Goal: Communication & Community: Answer question/provide support

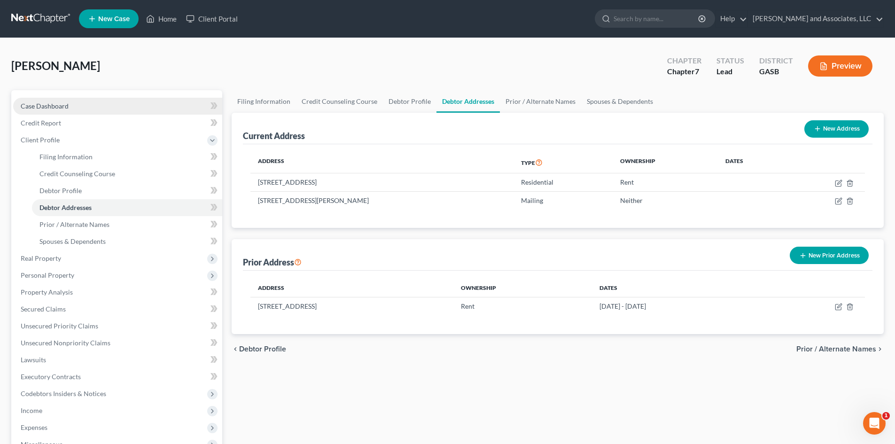
click at [56, 105] on span "Case Dashboard" at bounding box center [45, 106] width 48 height 8
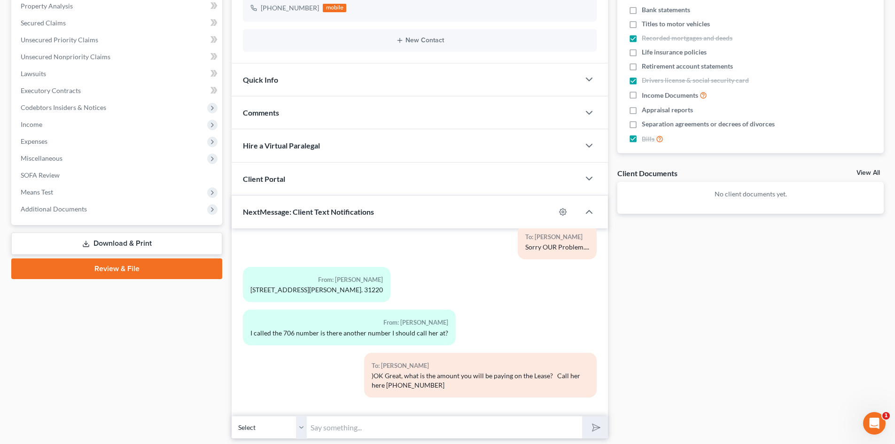
scroll to position [215, 0]
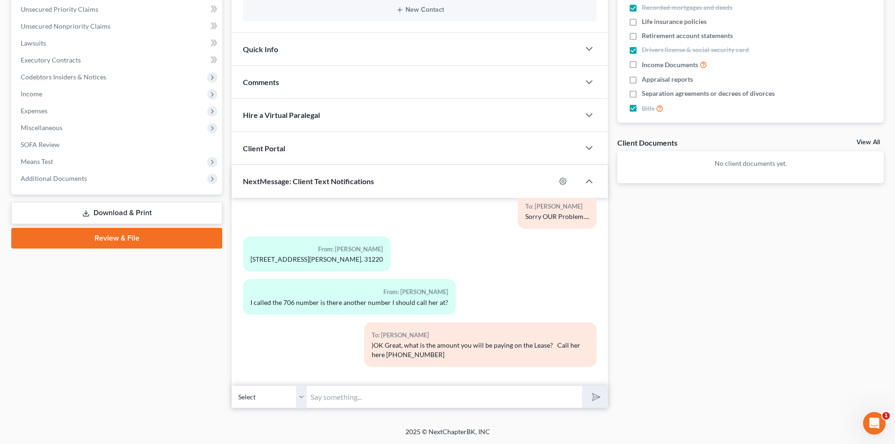
click at [300, 398] on select "Select +1 (478) 278-0608 - Lynisha Sherrod" at bounding box center [269, 396] width 75 height 23
click at [232, 385] on select "Select +1 (478) 278-0608 - Lynisha Sherrod" at bounding box center [269, 396] width 75 height 23
click at [319, 395] on input "text" at bounding box center [444, 396] width 275 height 23
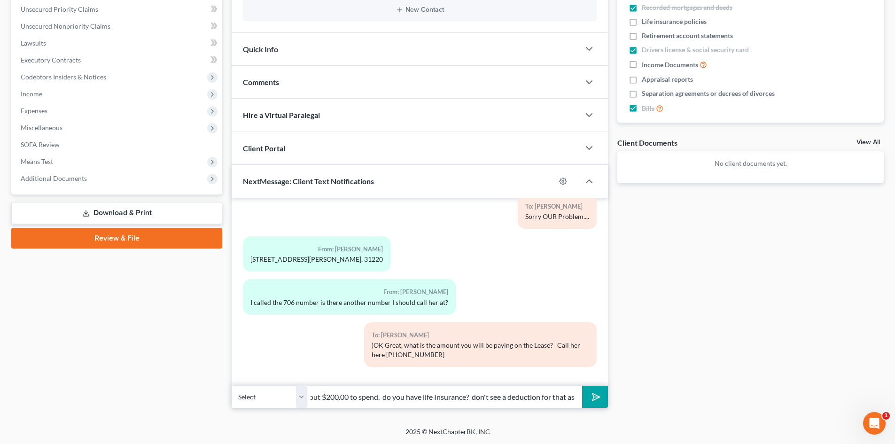
scroll to position [0, 225]
click at [582, 386] on button "submit" at bounding box center [595, 397] width 26 height 22
type input "Hey I am so sorry I said I was not going to call you. But I still have about $2…"
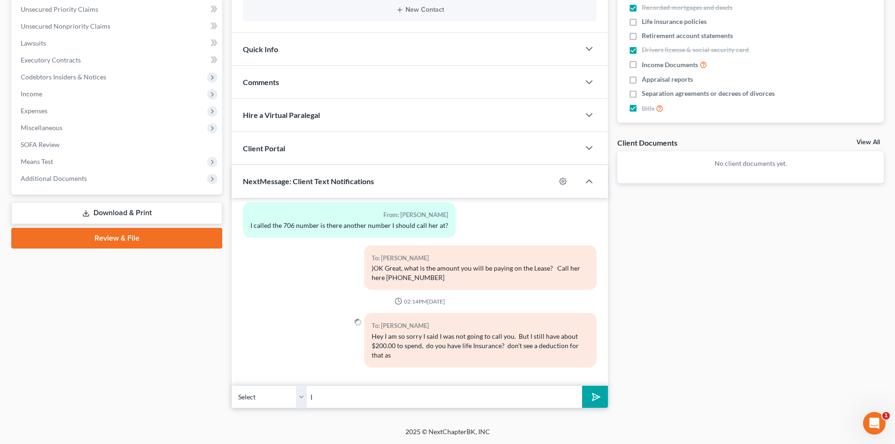
type input "l"
type input "well as Health Insurance."
click at [582, 386] on button "submit" at bounding box center [595, 397] width 26 height 22
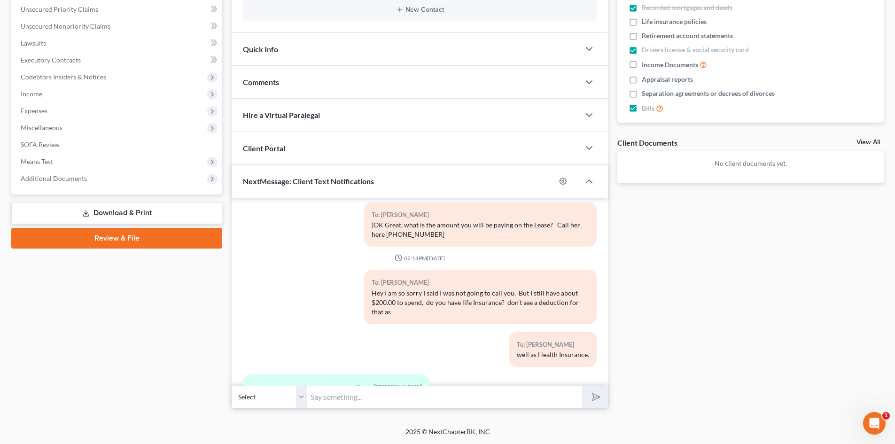
scroll to position [3699, 0]
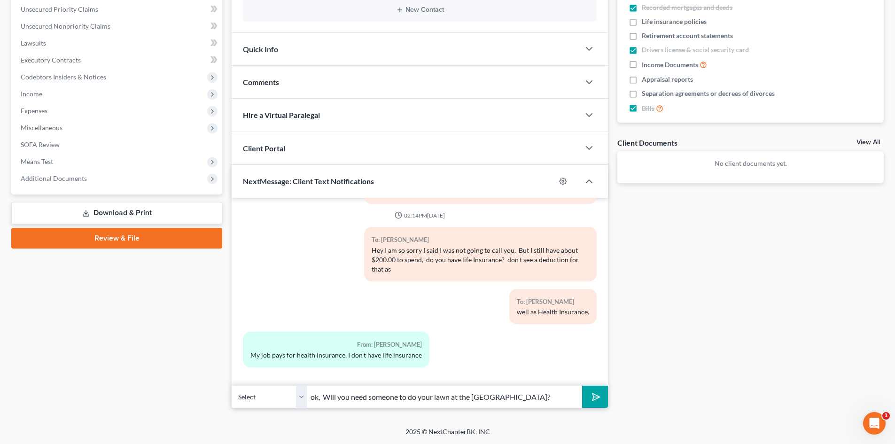
type input "ok, Will you need someone to do your lawn at the [GEOGRAPHIC_DATA]?"
click at [582, 386] on button "submit" at bounding box center [595, 397] width 26 height 22
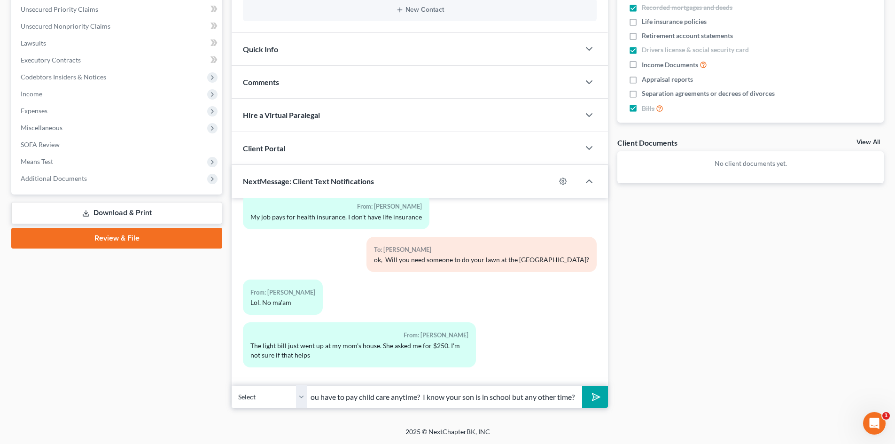
scroll to position [0, 214]
type input "OK, just trying to find some more expenses. One more thing do you have to pay c…"
click at [582, 386] on button "submit" at bounding box center [595, 397] width 26 height 22
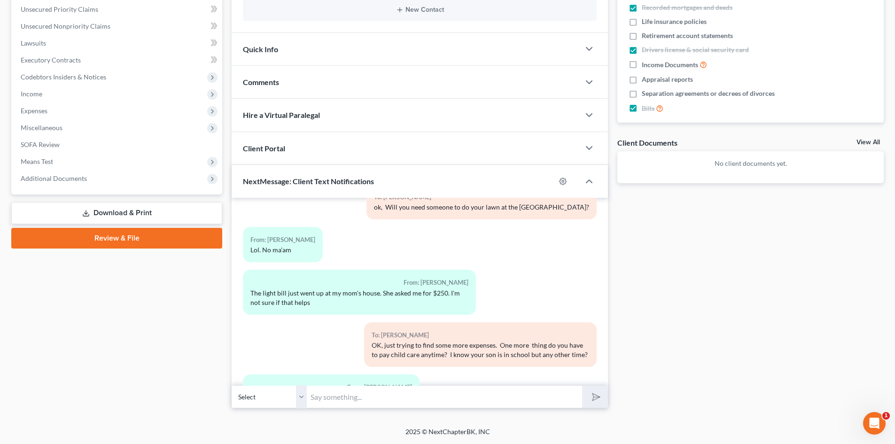
scroll to position [3933, 0]
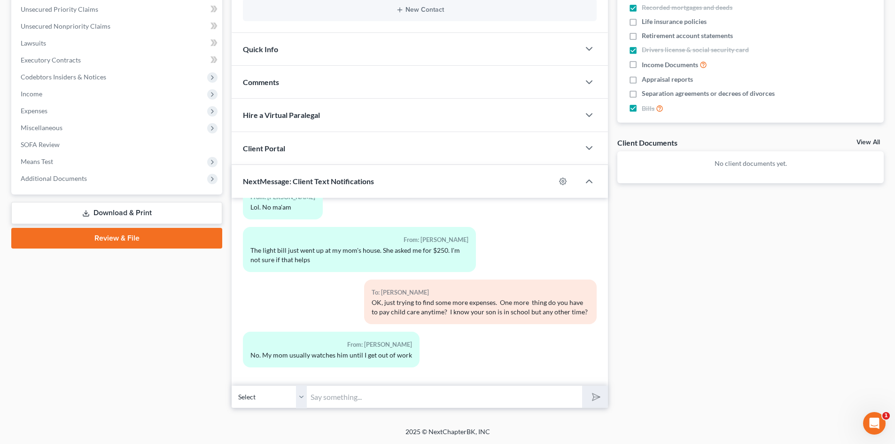
drag, startPoint x: 126, startPoint y: 402, endPoint x: 550, endPoint y: -41, distance: 613.5
click at [550, 0] on html "Home New Case Client Portal Arthur L. Walker and Associates, LLC rdanzy@arthurl…" at bounding box center [447, 114] width 895 height 659
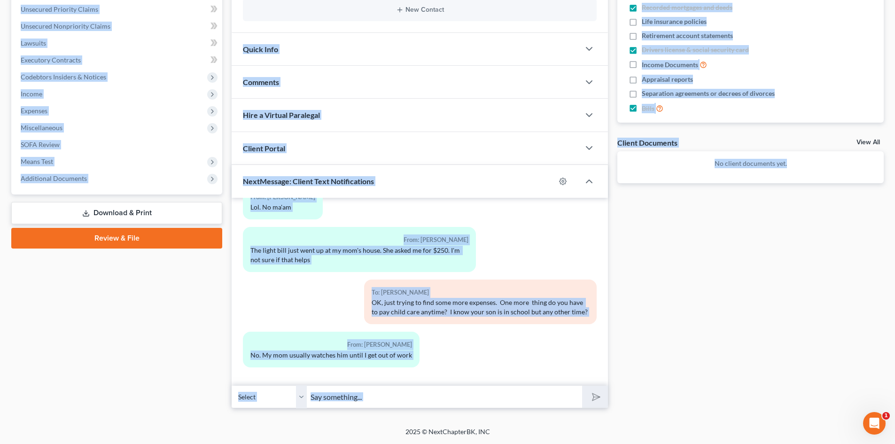
scroll to position [14, 0]
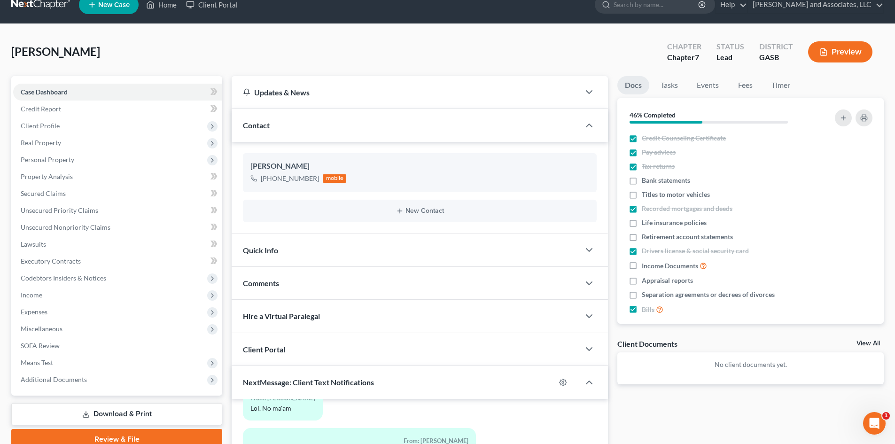
drag, startPoint x: 287, startPoint y: 14, endPoint x: 246, endPoint y: 51, distance: 55.2
click at [286, 14] on ul "New Case Home Client Portal - No Result - See all results Or Press Enter... Hel…" at bounding box center [481, 4] width 805 height 24
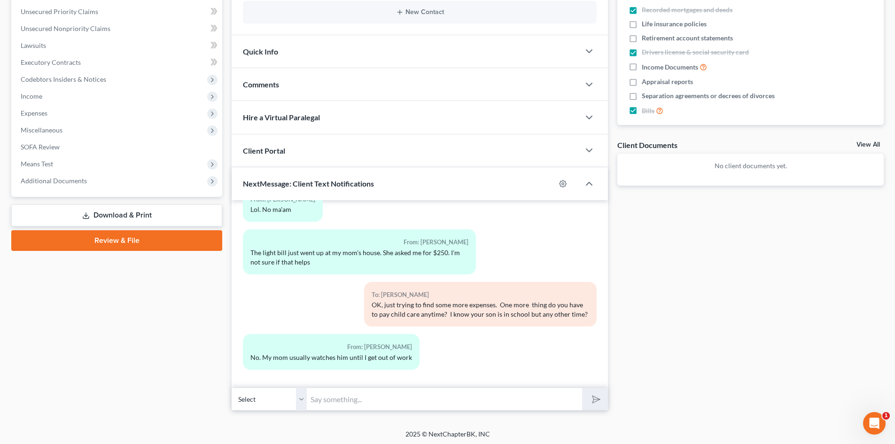
scroll to position [215, 0]
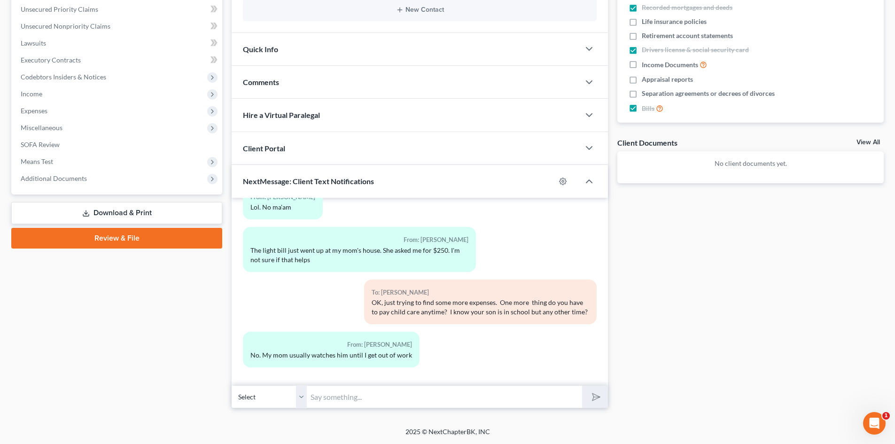
click at [302, 402] on select "Select +1 (478) 278-0608 - Lynisha Sherrod" at bounding box center [269, 396] width 75 height 23
click at [232, 385] on select "Select +1 (478) 278-0608 - Lynisha Sherrod" at bounding box center [269, 396] width 75 height 23
click at [319, 398] on input "text" at bounding box center [444, 396] width 275 height 23
click at [514, 357] on div "From: Lynisha Sherrod No. My mom usually watches him until I get out of work" at bounding box center [419, 353] width 363 height 43
click at [315, 398] on input "text" at bounding box center [444, 396] width 275 height 23
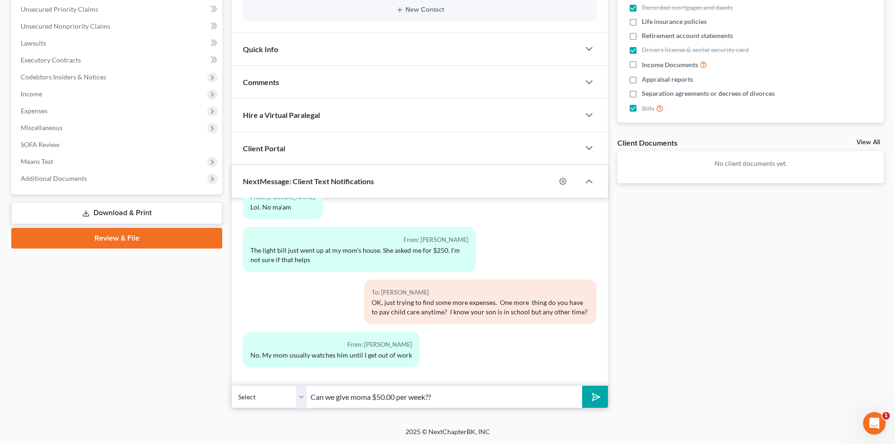
drag, startPoint x: 360, startPoint y: 397, endPoint x: 504, endPoint y: 227, distance: 222.6
click at [440, 362] on div "From: Lynisha Sherrod No. My mom usually watches him until I get out of work" at bounding box center [359, 353] width 242 height 43
click at [372, 397] on input "Can we give moma $50.00 per week??" at bounding box center [444, 396] width 275 height 23
click at [434, 396] on input "Can we give mom $50.00 per week??" at bounding box center [444, 396] width 275 height 23
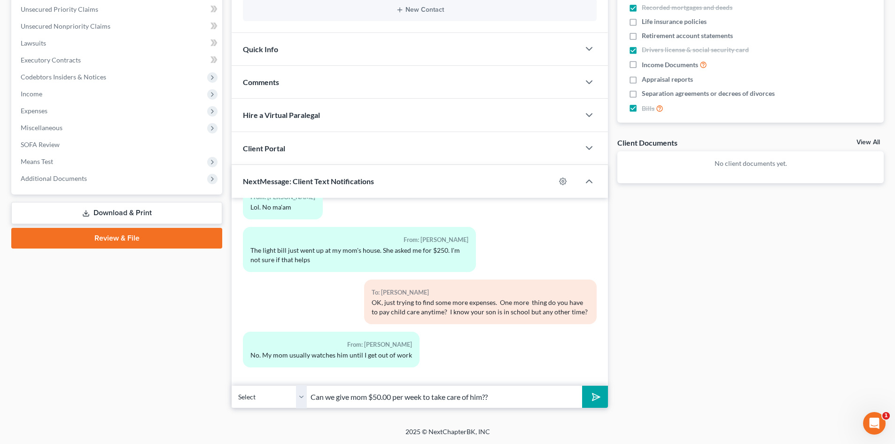
type input "Can we give mom $50.00 per week to take care of him??"
click at [582, 386] on button "submit" at bounding box center [595, 397] width 26 height 22
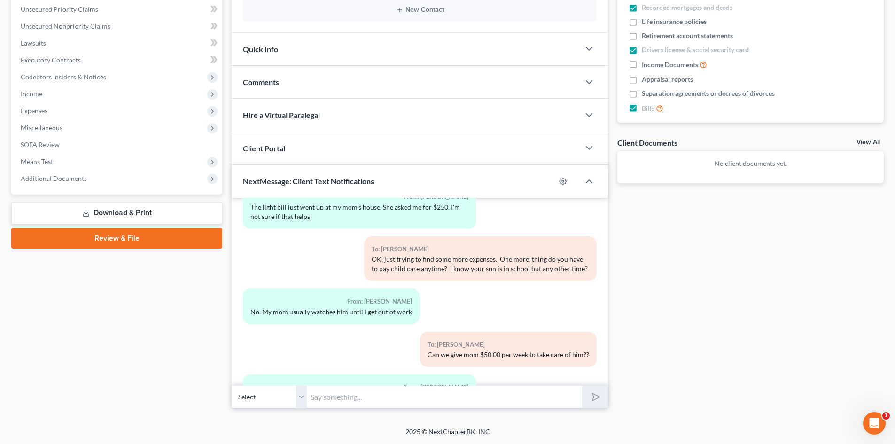
scroll to position [4028, 0]
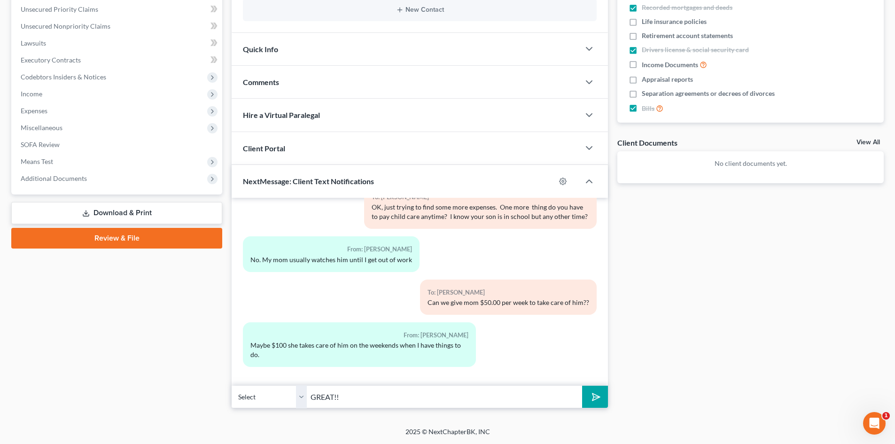
type input "GREAT!!"
click at [582, 386] on button "submit" at bounding box center [595, 397] width 26 height 22
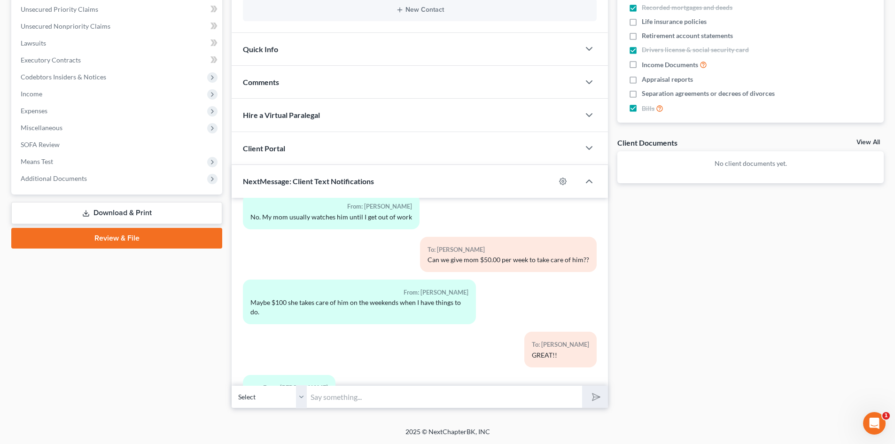
scroll to position [4114, 0]
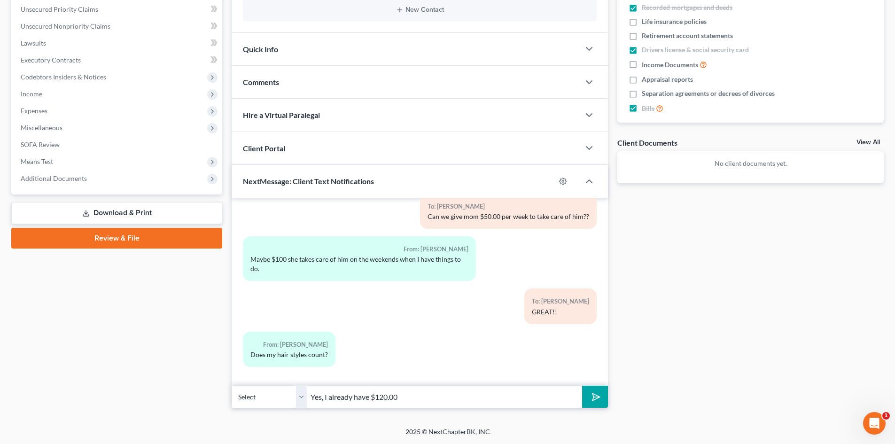
type input "Yes, I already have $120.00"
click at [582, 386] on button "submit" at bounding box center [595, 397] width 26 height 22
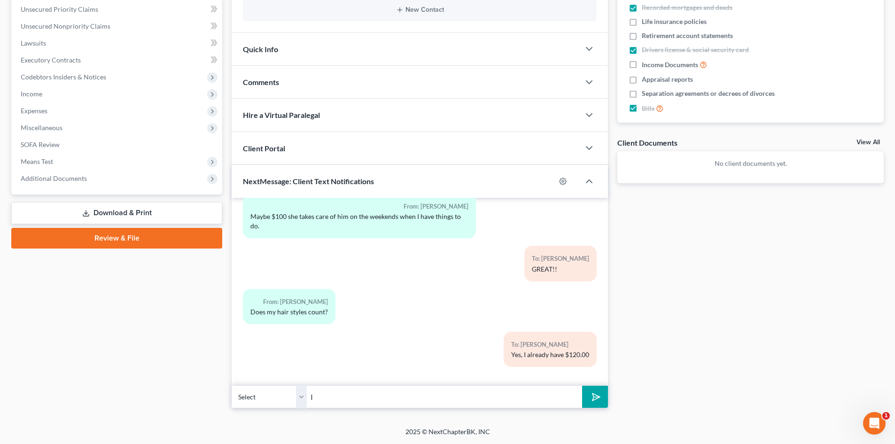
type input "I"
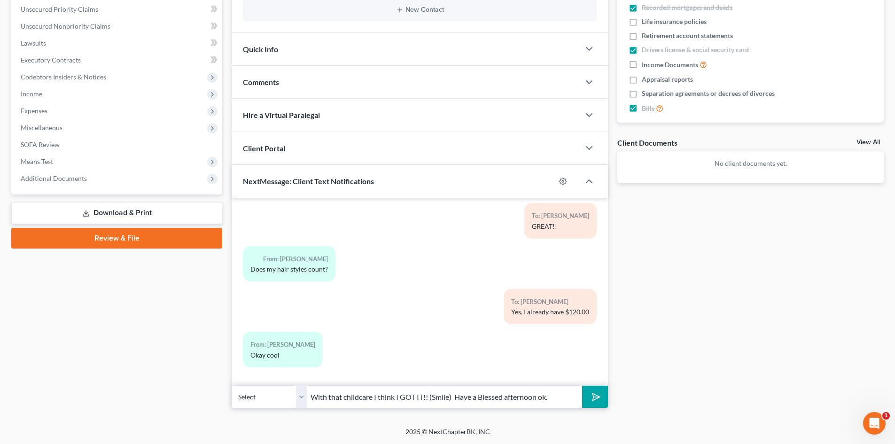
type input "With that childcare I think I GOT IT!! (Smile) Have a Blessed afternoon ok."
click at [582, 386] on button "submit" at bounding box center [595, 397] width 26 height 22
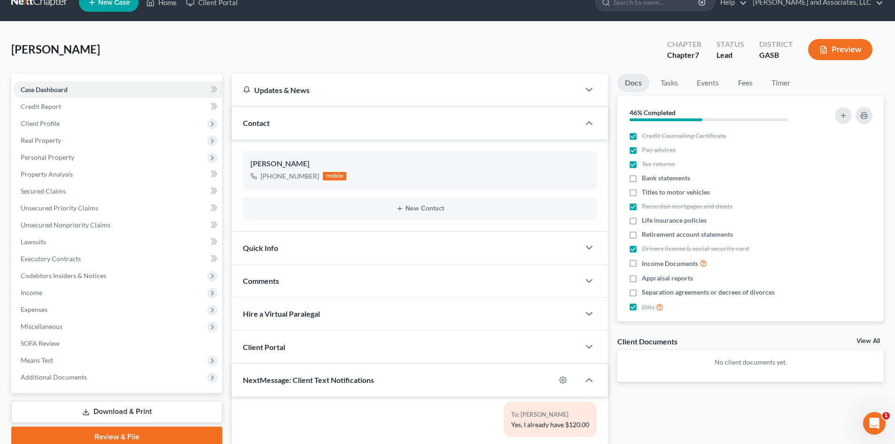
scroll to position [0, 0]
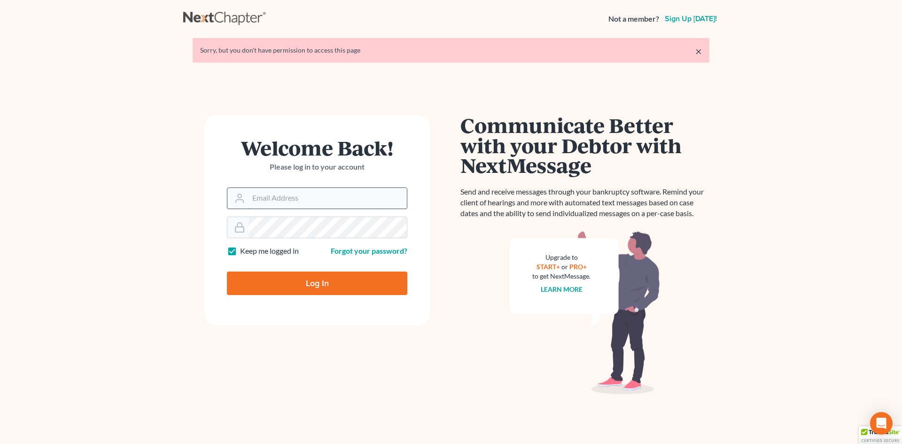
click at [281, 197] on input "Email Address" at bounding box center [327, 198] width 158 height 21
type input "rdanzy@arthurlwalker.com"
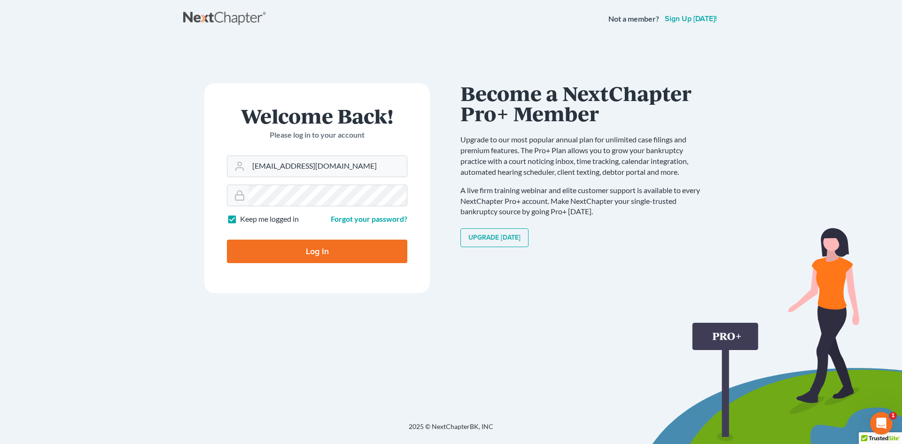
click at [319, 254] on input "Log In" at bounding box center [317, 251] width 180 height 23
type input "Thinking..."
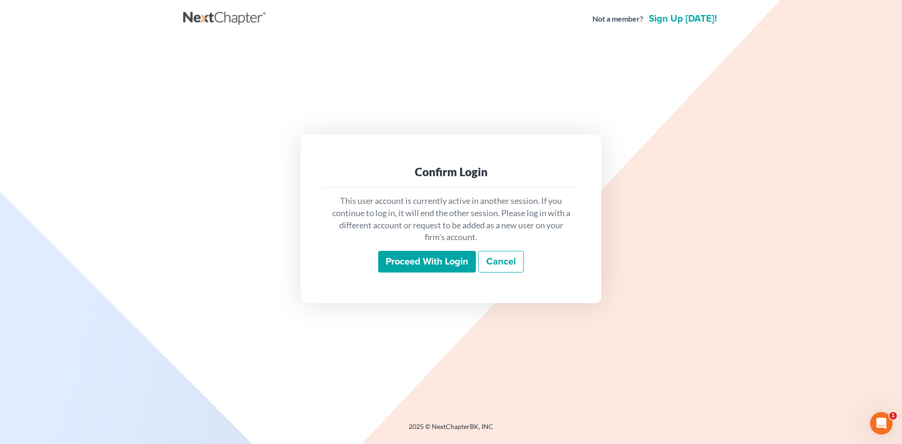
click at [429, 263] on input "Proceed with login" at bounding box center [427, 262] width 98 height 22
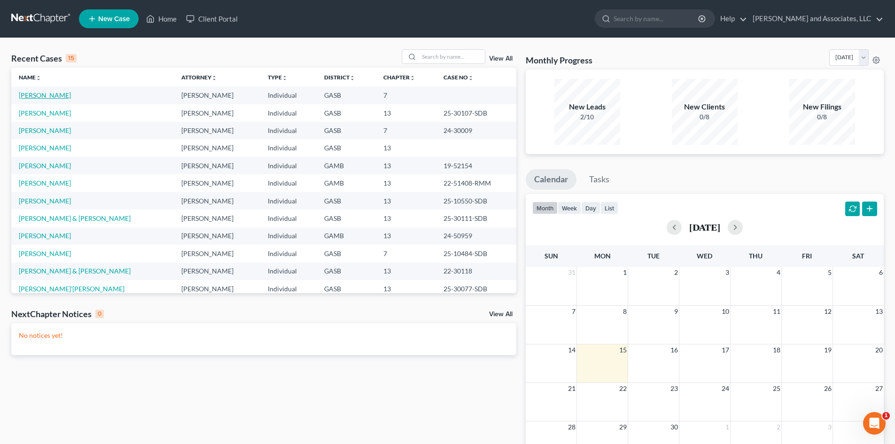
click at [57, 97] on link "[PERSON_NAME]" at bounding box center [45, 95] width 52 height 8
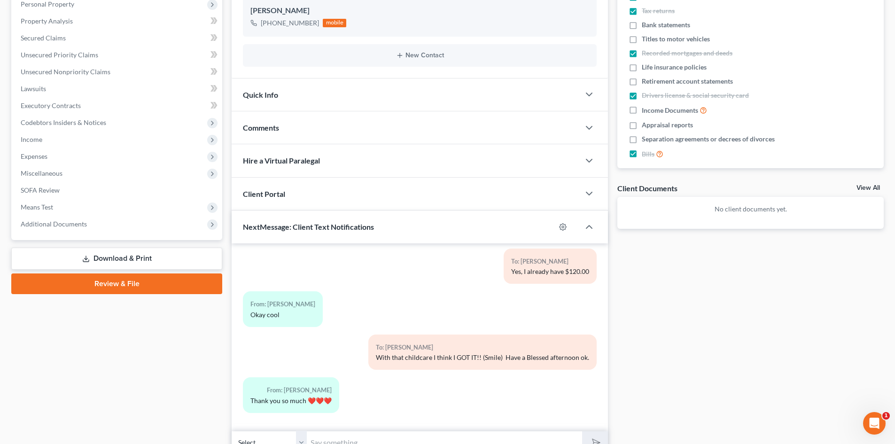
scroll to position [170, 0]
click at [142, 255] on link "Download & Print" at bounding box center [116, 258] width 211 height 22
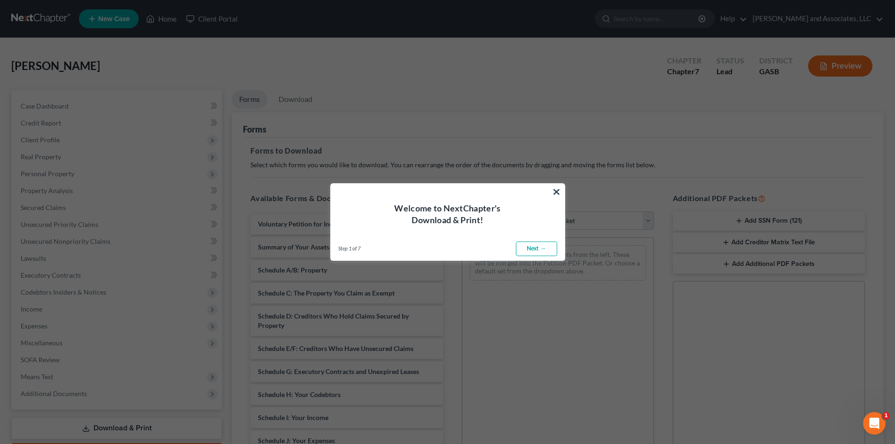
click at [539, 248] on link "Next →" at bounding box center [536, 248] width 41 height 15
select select "0"
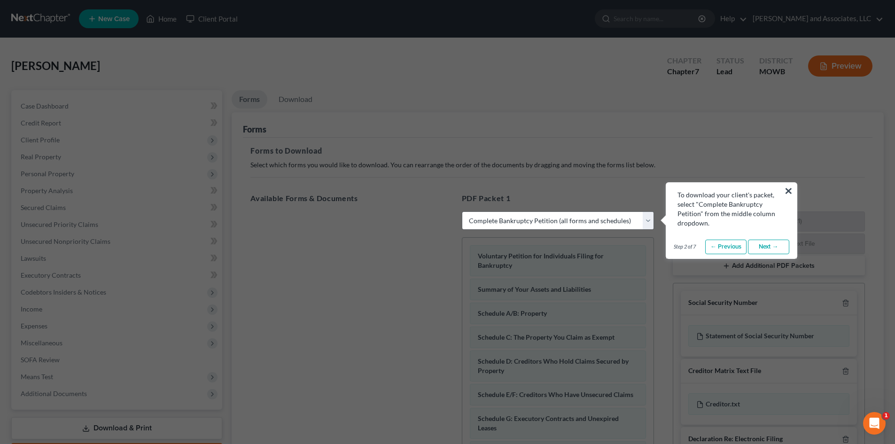
click at [788, 189] on button "×" at bounding box center [788, 190] width 9 height 15
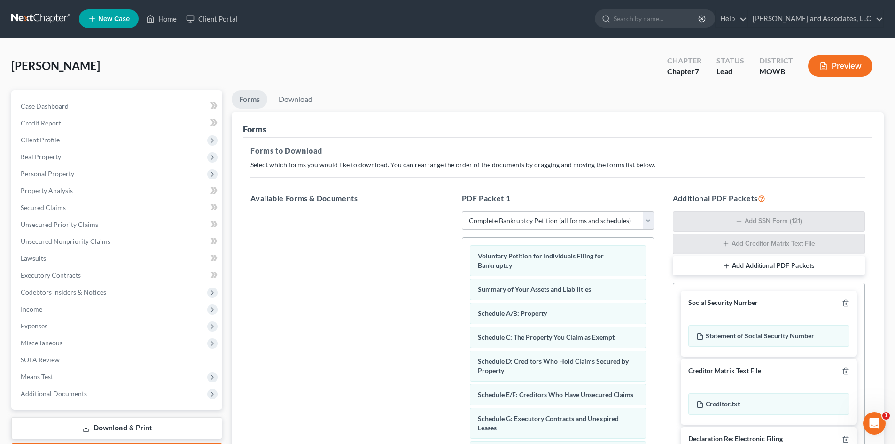
click at [734, 303] on div "Social Security Number" at bounding box center [723, 302] width 70 height 9
click at [497, 220] on select "Choose Default Petition PDF Packet Complete Bankruptcy Petition (all forms and …" at bounding box center [558, 220] width 192 height 19
click at [374, 243] on div at bounding box center [346, 340] width 207 height 258
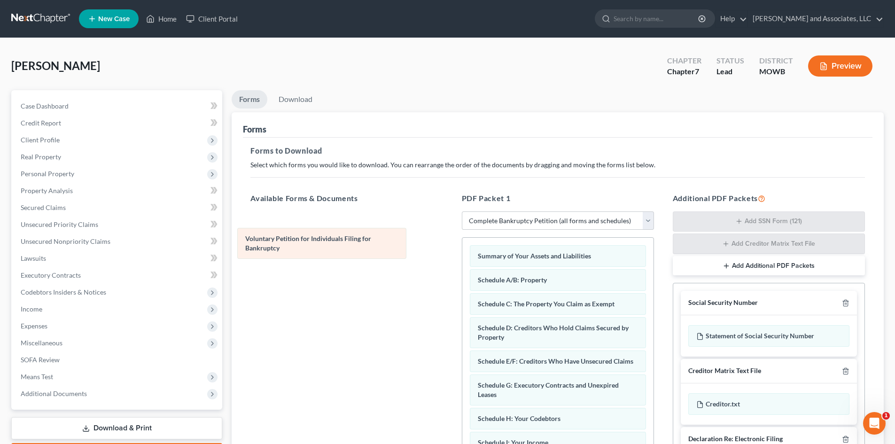
drag, startPoint x: 510, startPoint y: 255, endPoint x: 287, endPoint y: 229, distance: 224.2
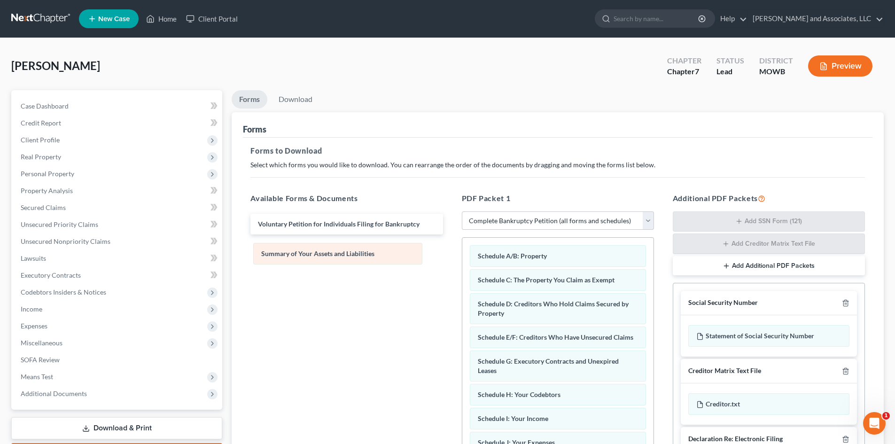
drag, startPoint x: 500, startPoint y: 258, endPoint x: 283, endPoint y: 256, distance: 216.5
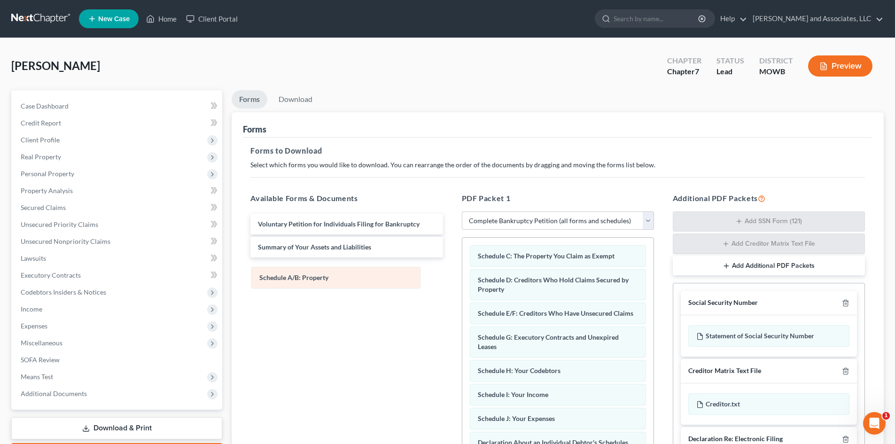
drag, startPoint x: 496, startPoint y: 258, endPoint x: 280, endPoint y: 275, distance: 216.2
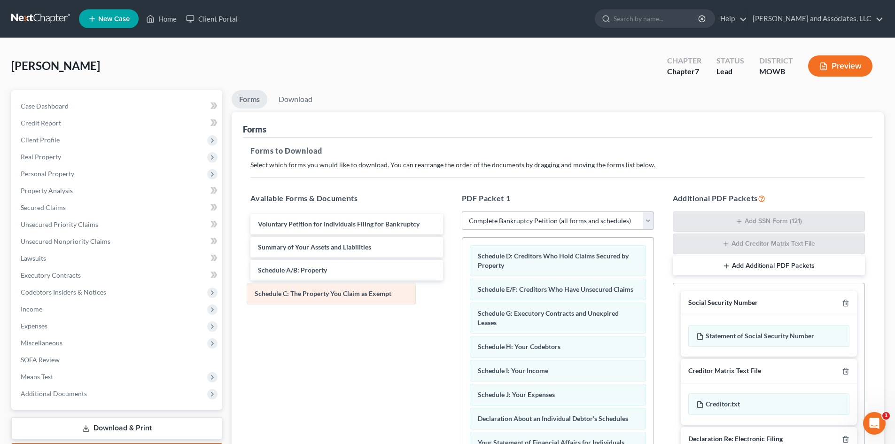
drag, startPoint x: 483, startPoint y: 257, endPoint x: 260, endPoint y: 295, distance: 226.2
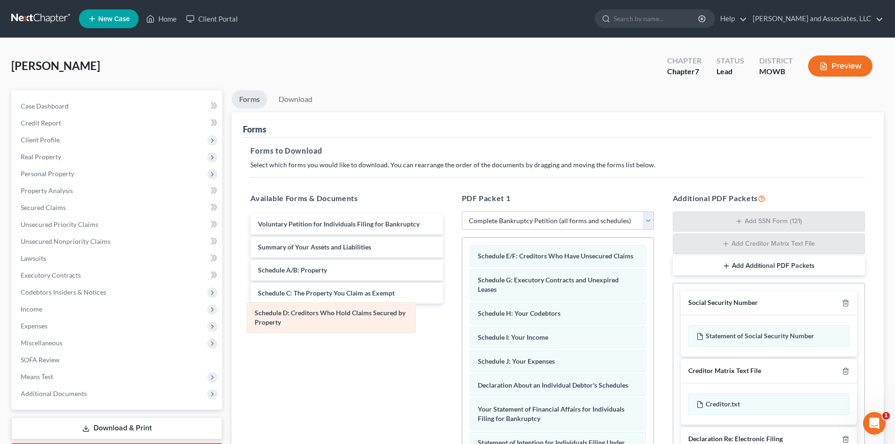
drag, startPoint x: 524, startPoint y: 258, endPoint x: 302, endPoint y: 315, distance: 229.6
click at [462, 315] on div "Schedule D: Creditors Who Hold Claims Secured by Property Schedule D: Creditors…" at bounding box center [557, 442] width 191 height 409
click at [329, 83] on div "Sherrod, Lynisha Upgraded Chapter Chapter 7 Status Lead District MOWB Preview P…" at bounding box center [447, 300] width 872 height 503
click at [298, 99] on link "Download" at bounding box center [295, 99] width 49 height 18
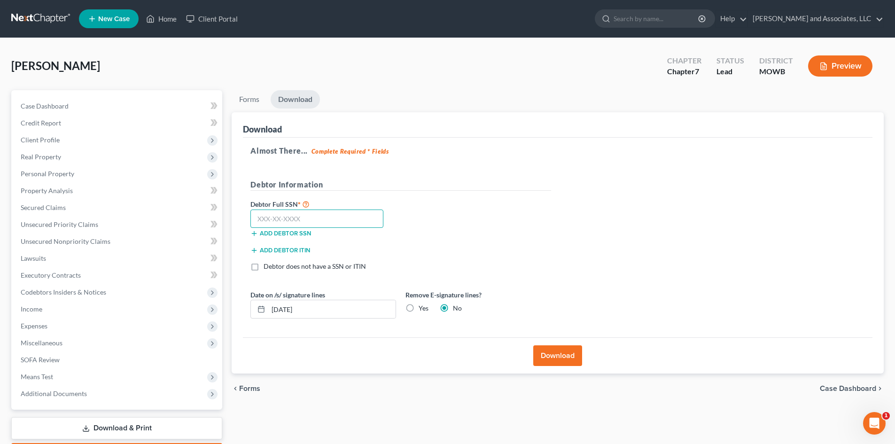
click at [308, 220] on input "text" at bounding box center [316, 218] width 133 height 19
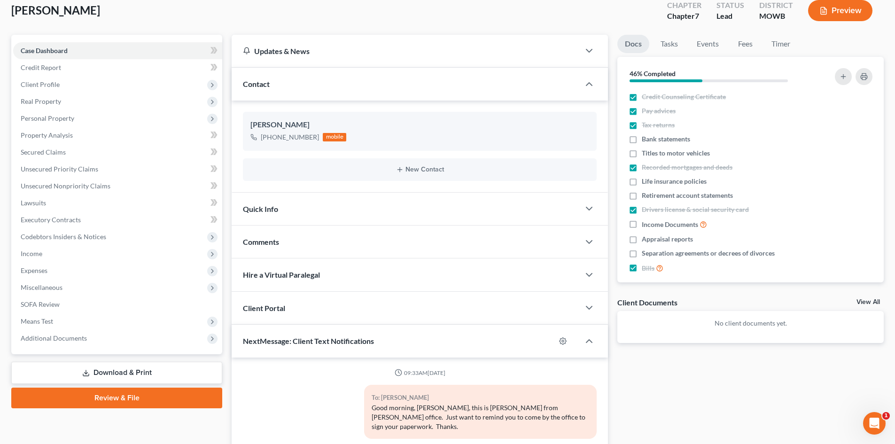
scroll to position [4285, 0]
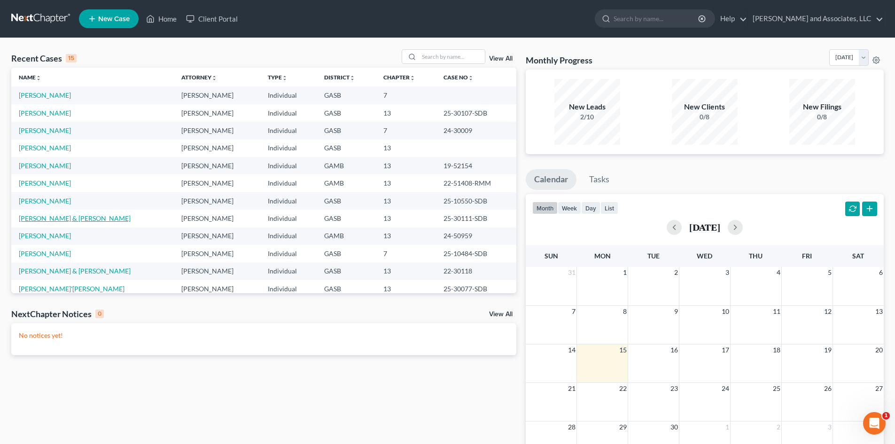
click at [60, 220] on link "Fisher, Daniel & Brittiany" at bounding box center [75, 218] width 112 height 8
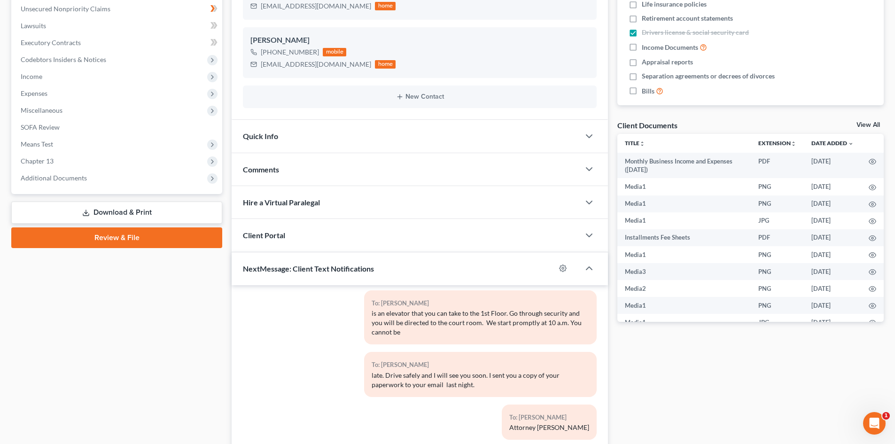
scroll to position [226, 0]
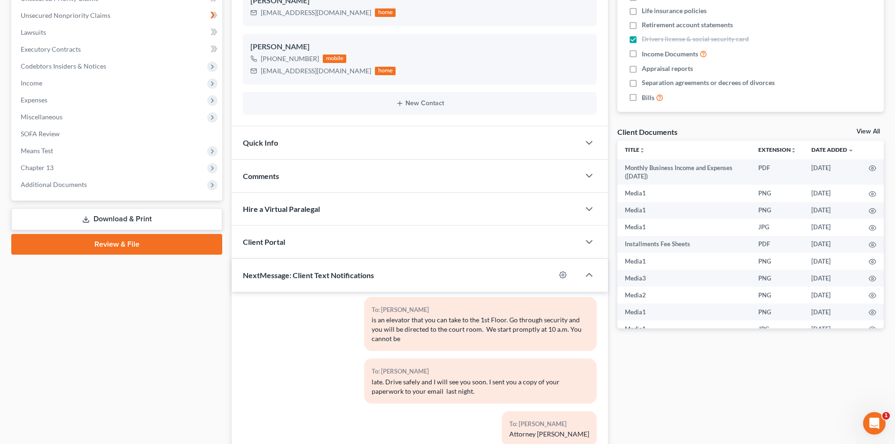
click at [127, 218] on link "Download & Print" at bounding box center [116, 219] width 211 height 22
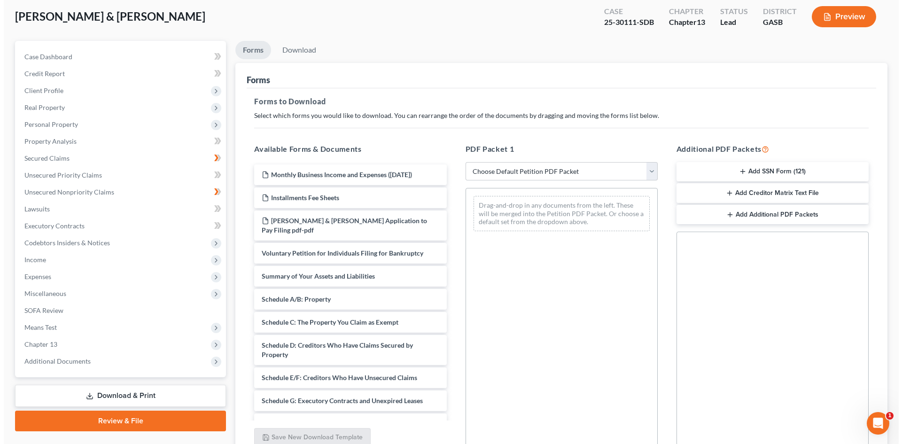
scroll to position [54, 0]
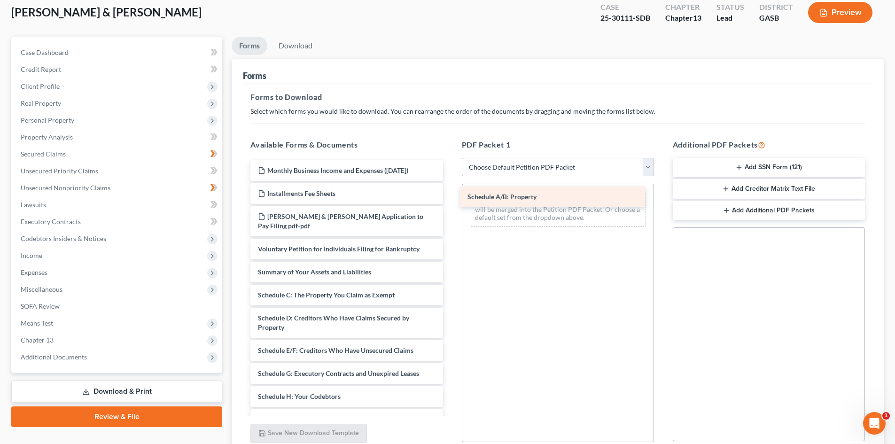
drag, startPoint x: 346, startPoint y: 298, endPoint x: 555, endPoint y: 200, distance: 231.3
click at [450, 200] on div "Schedule A/B: Property Monthly Business Income and Expenses (09/03/2025) Instal…" at bounding box center [346, 408] width 207 height 496
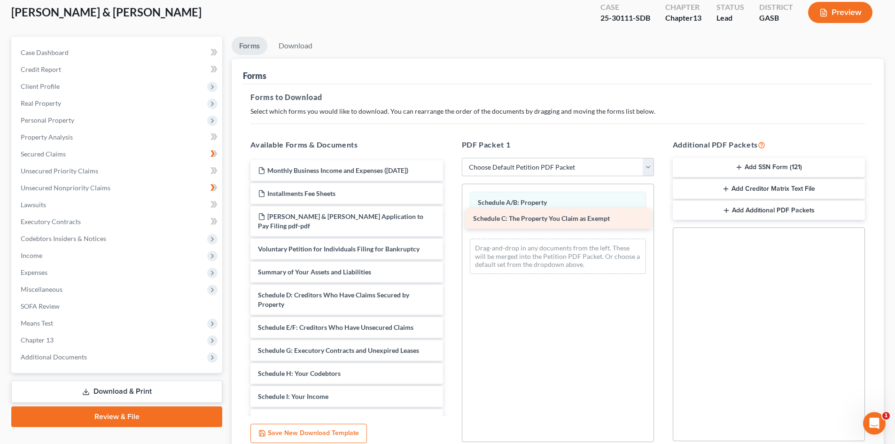
drag, startPoint x: 357, startPoint y: 290, endPoint x: 573, endPoint y: 213, distance: 228.3
click at [450, 213] on div "Schedule C: The Property You Claim as Exempt Monthly Business Income and Expens…" at bounding box center [346, 396] width 207 height 472
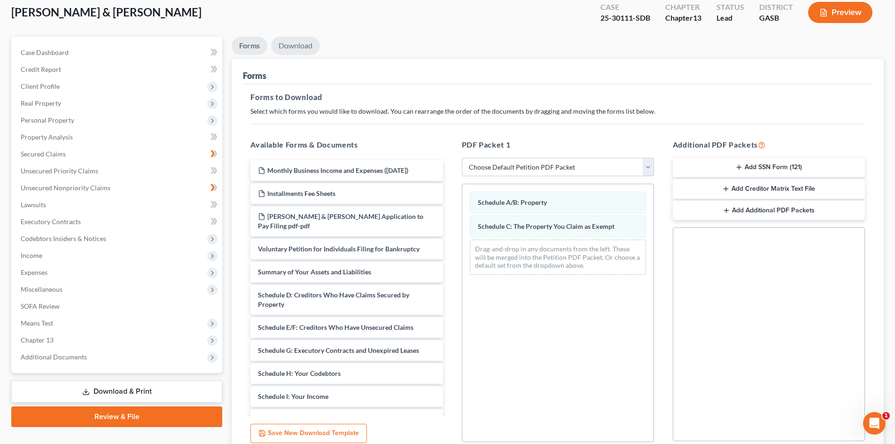
click at [296, 41] on link "Download" at bounding box center [295, 46] width 49 height 18
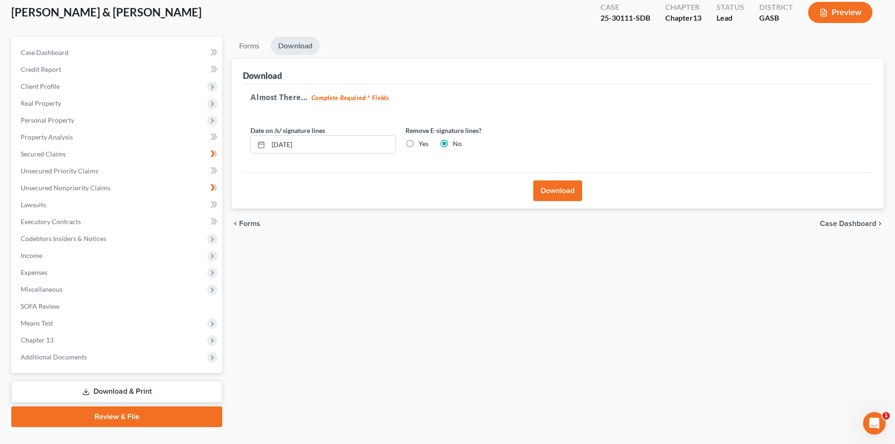
click at [553, 190] on button "Download" at bounding box center [557, 190] width 49 height 21
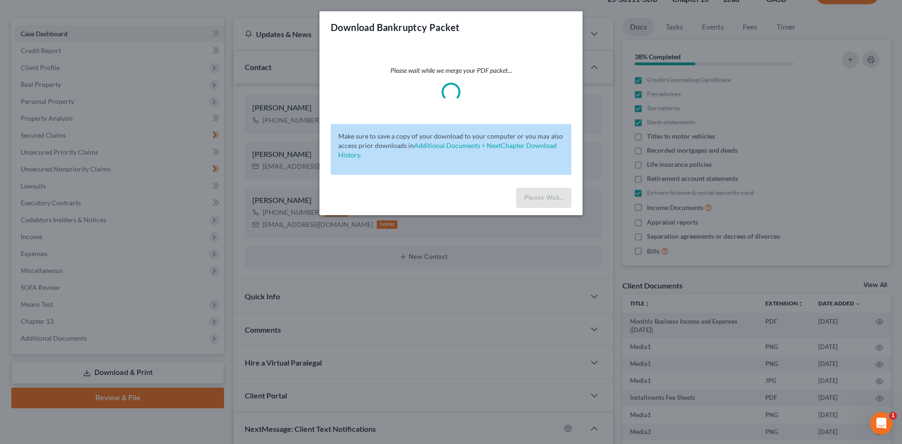
scroll to position [10348, 0]
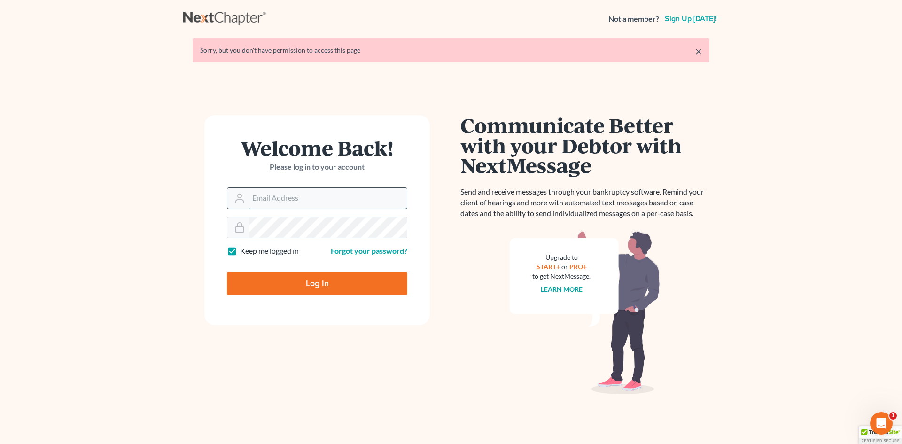
click at [257, 199] on input "Email Address" at bounding box center [327, 198] width 158 height 21
type input "[EMAIL_ADDRESS][DOMAIN_NAME]"
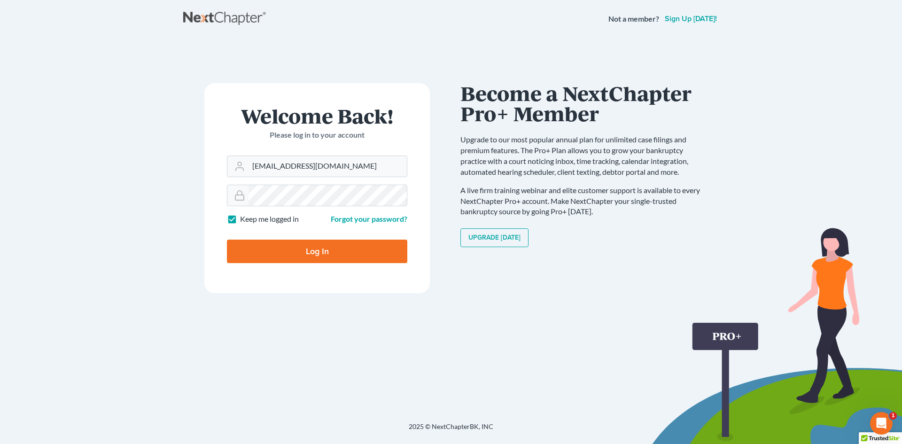
click at [318, 249] on input "Log In" at bounding box center [317, 251] width 180 height 23
type input "Thinking..."
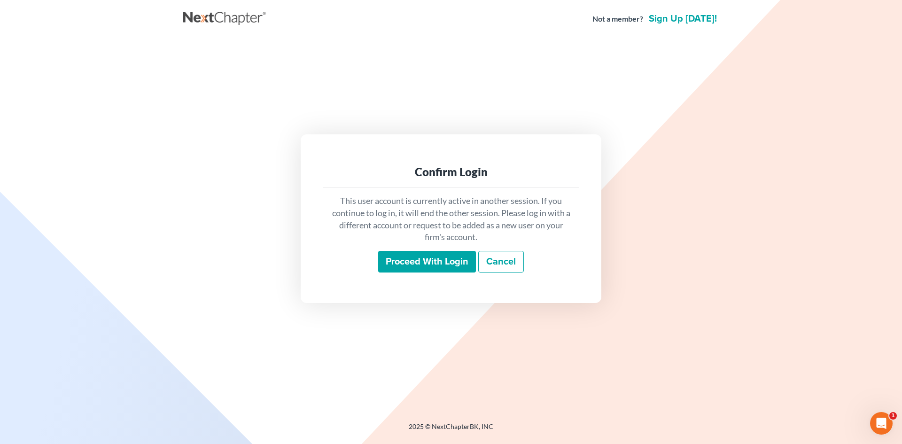
click at [444, 264] on input "Proceed with login" at bounding box center [427, 262] width 98 height 22
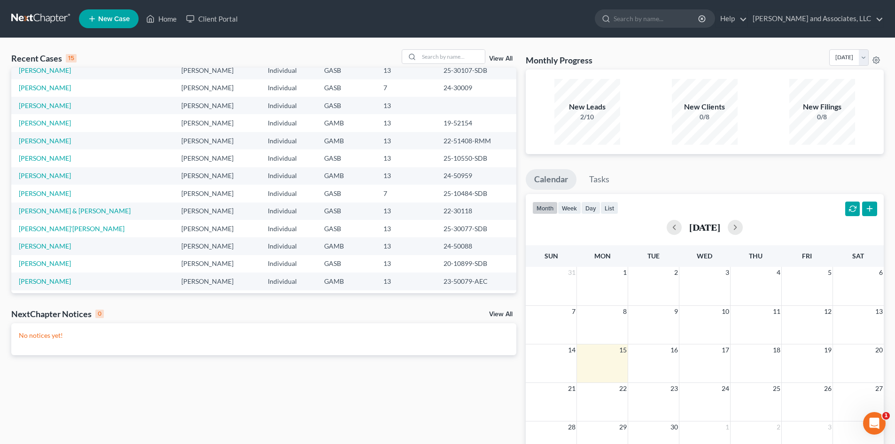
scroll to position [64, 0]
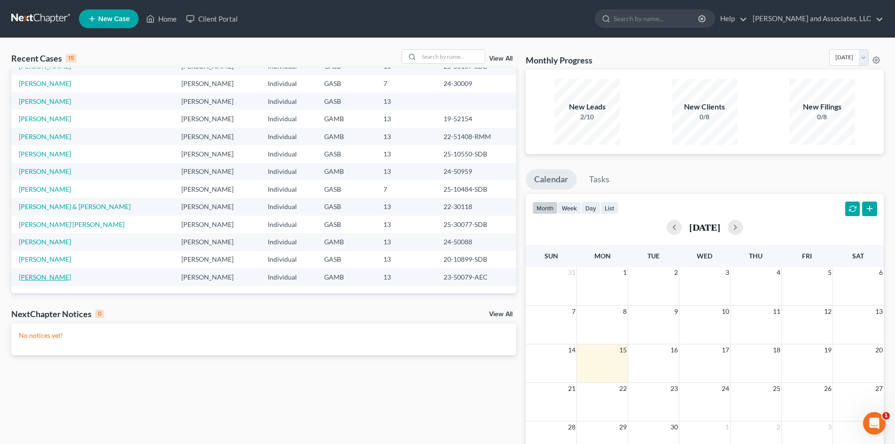
click at [55, 277] on link "[PERSON_NAME]" at bounding box center [45, 277] width 52 height 8
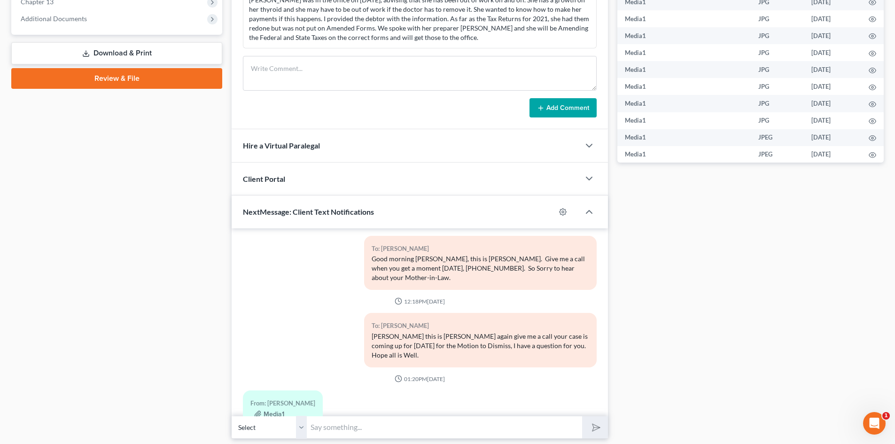
scroll to position [422, 0]
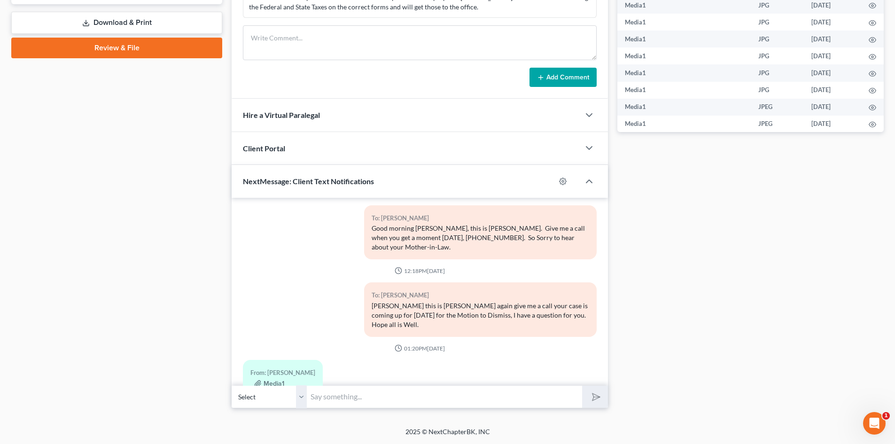
click at [306, 403] on select "Select +1 (478) 232-1902 - Ramona Warthen" at bounding box center [269, 396] width 75 height 23
click at [232, 385] on select "Select +1 (478) 232-1902 - Ramona Warthen" at bounding box center [269, 396] width 75 height 23
click at [325, 395] on input "text" at bounding box center [444, 396] width 275 height 23
type input "Good Afternoon Ramona, this is Rose, I sent a copy of your receipt to the Trust…"
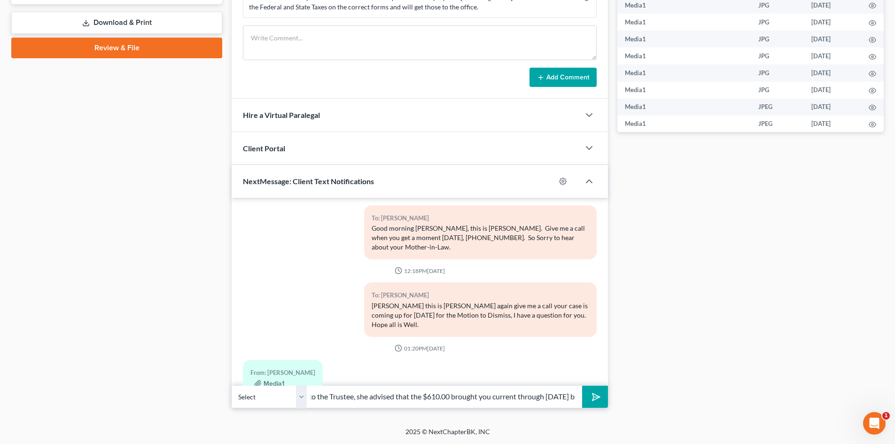
click at [582, 386] on button "submit" at bounding box center [595, 397] width 26 height 22
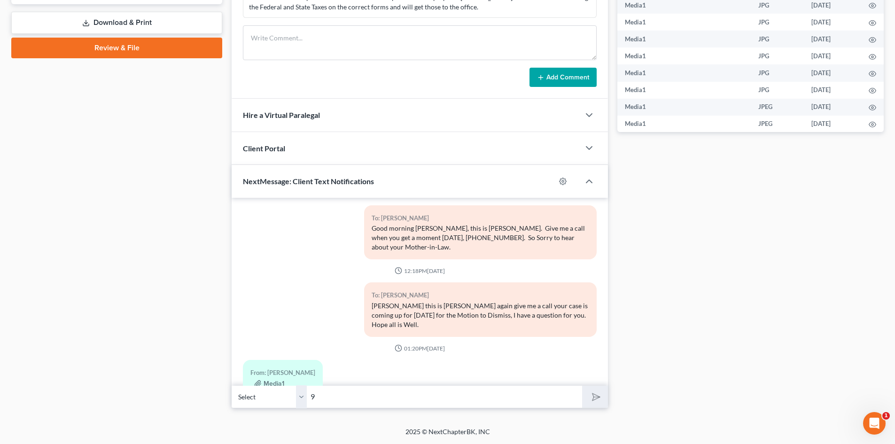
scroll to position [5146, 0]
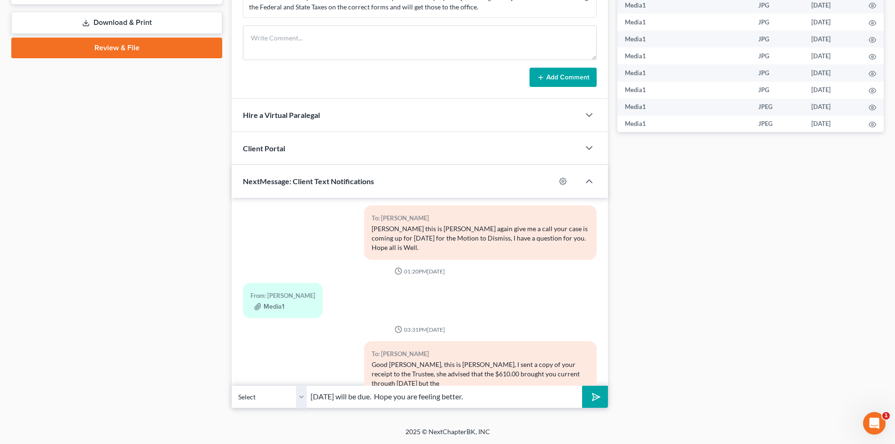
type input "9/25/2025 will be due. Hope you are feeling better."
click at [582, 386] on button "submit" at bounding box center [595, 397] width 26 height 22
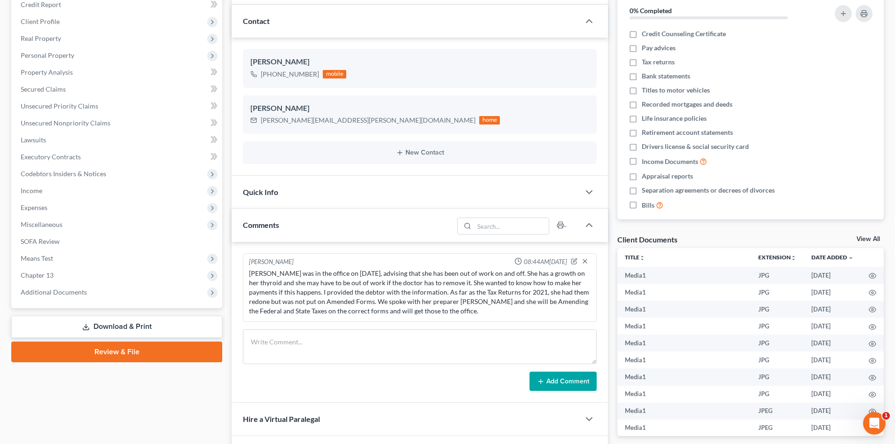
scroll to position [100, 0]
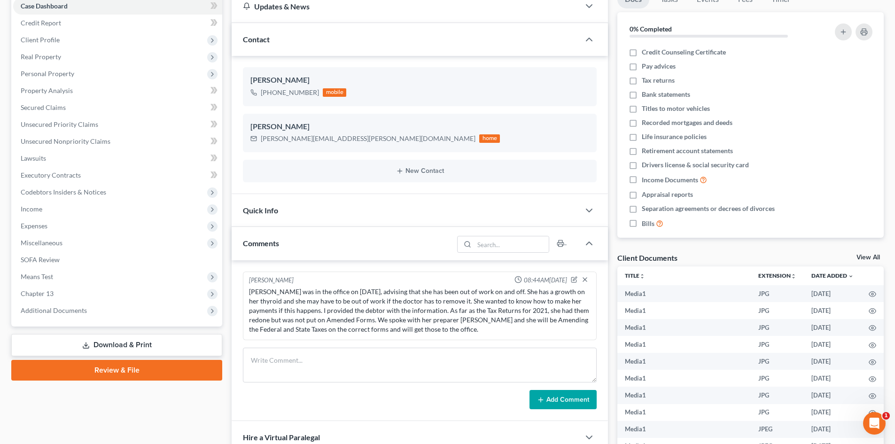
click at [125, 345] on link "Download & Print" at bounding box center [116, 345] width 211 height 22
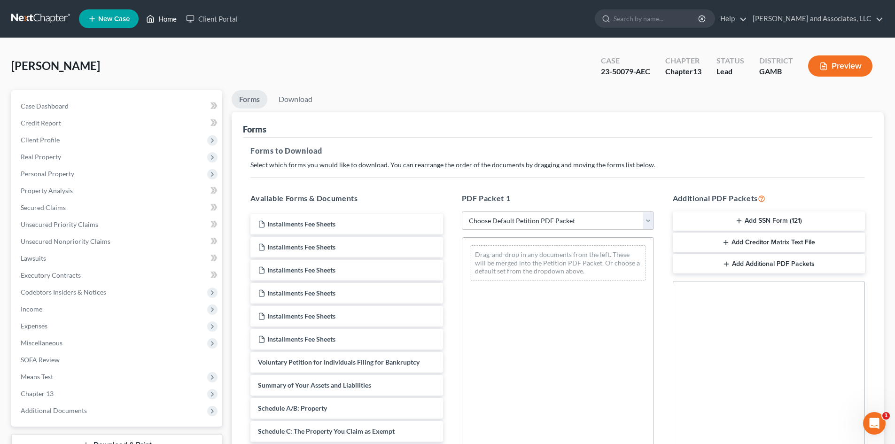
click at [169, 18] on link "Home" at bounding box center [161, 18] width 40 height 17
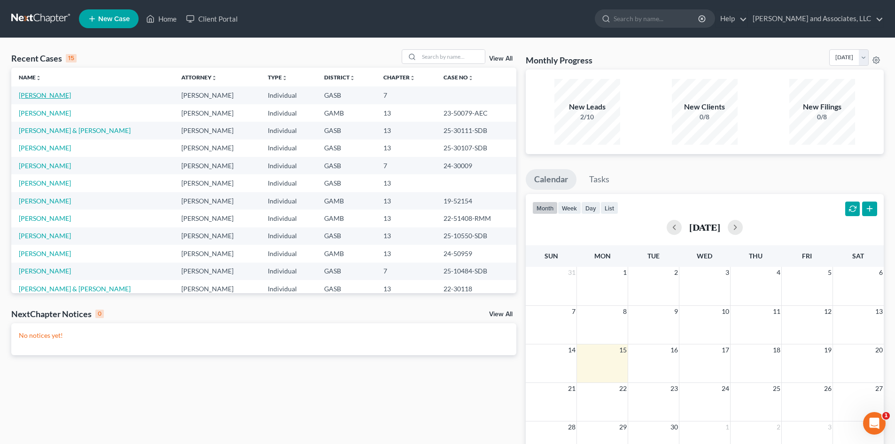
click at [62, 96] on link "Sherrod, Lynisha" at bounding box center [45, 95] width 52 height 8
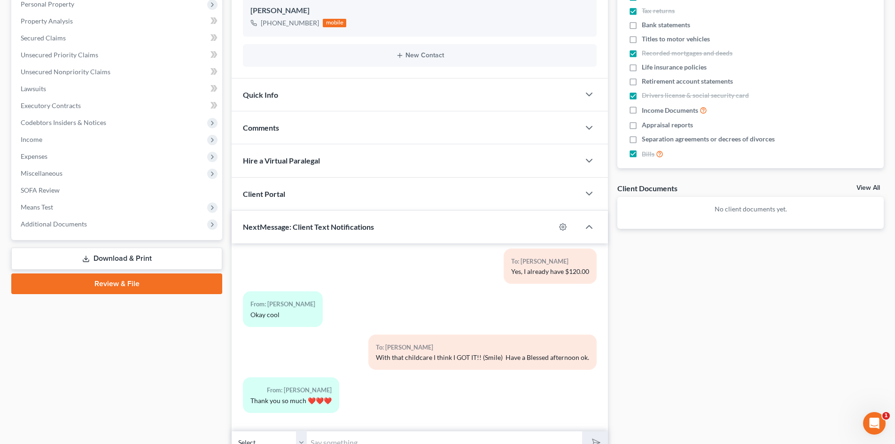
scroll to position [173, 0]
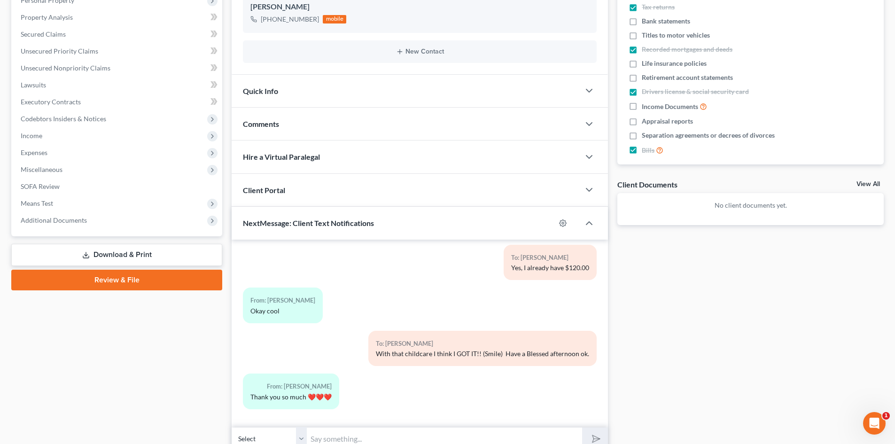
click at [142, 252] on link "Download & Print" at bounding box center [116, 255] width 211 height 22
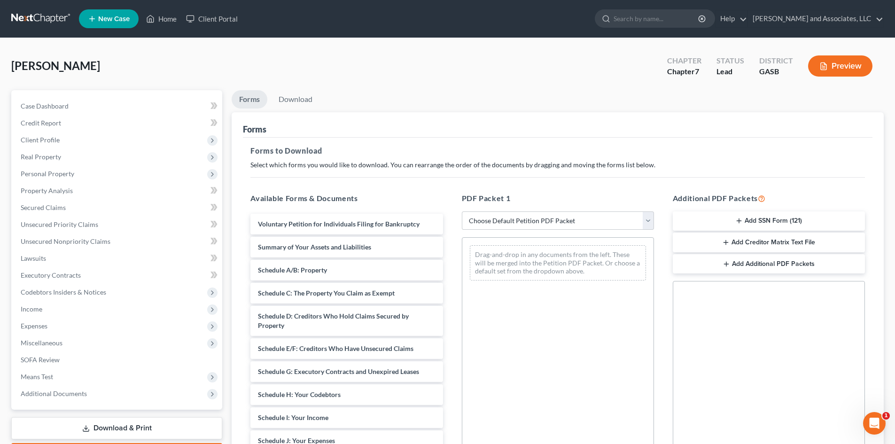
scroll to position [55, 0]
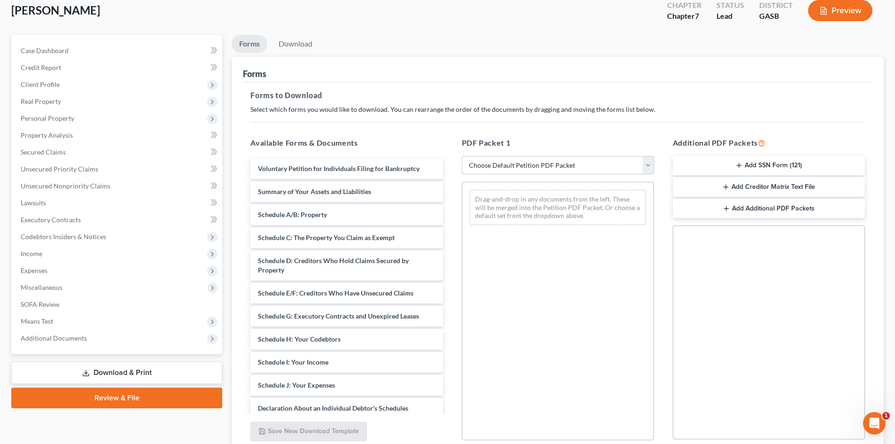
select select "0"
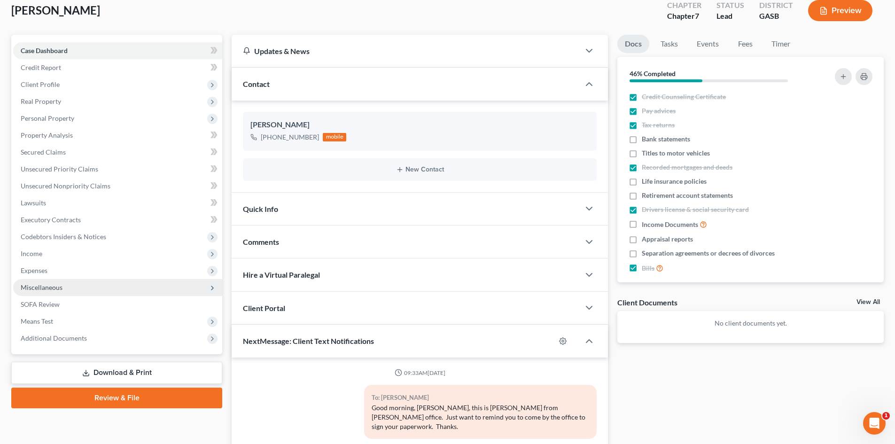
scroll to position [4285, 0]
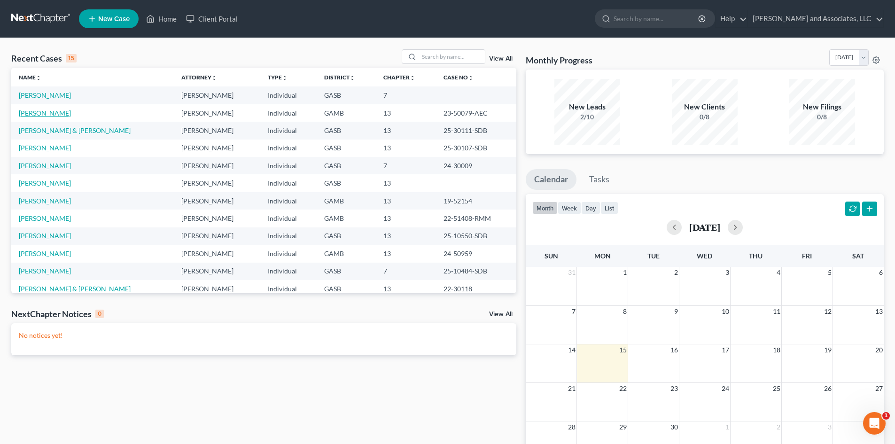
click at [60, 114] on link "[PERSON_NAME]" at bounding box center [45, 113] width 52 height 8
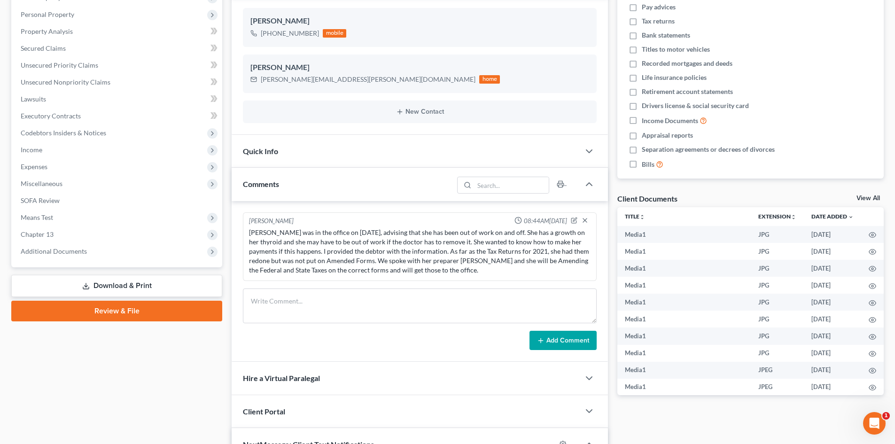
scroll to position [158, 0]
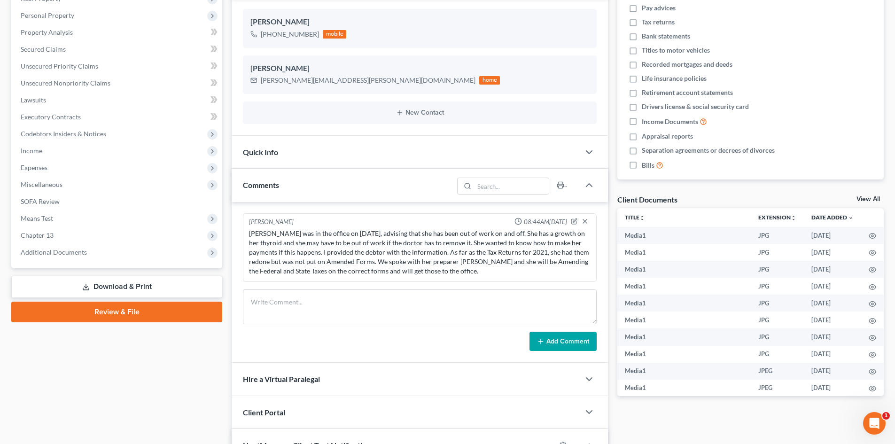
click at [118, 285] on link "Download & Print" at bounding box center [116, 287] width 211 height 22
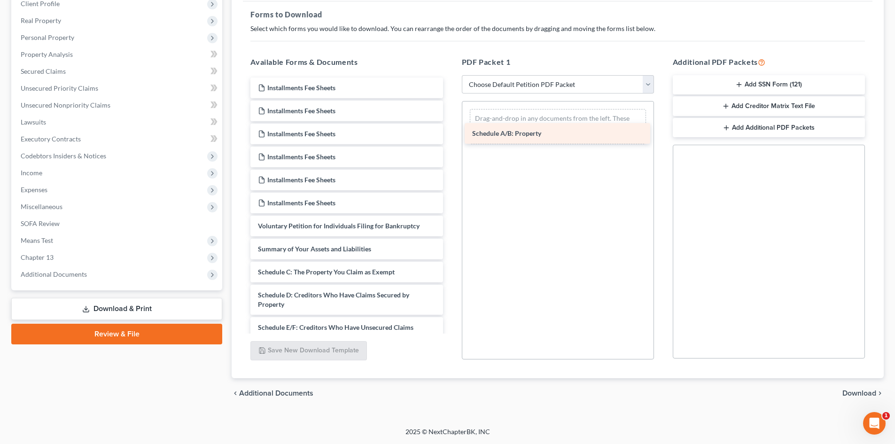
drag, startPoint x: 313, startPoint y: 271, endPoint x: 527, endPoint y: 127, distance: 258.6
click at [450, 127] on div "Schedule A/B: Property Installments Fee Sheets Installments Fee Sheets Installm…" at bounding box center [346, 343] width 207 height 532
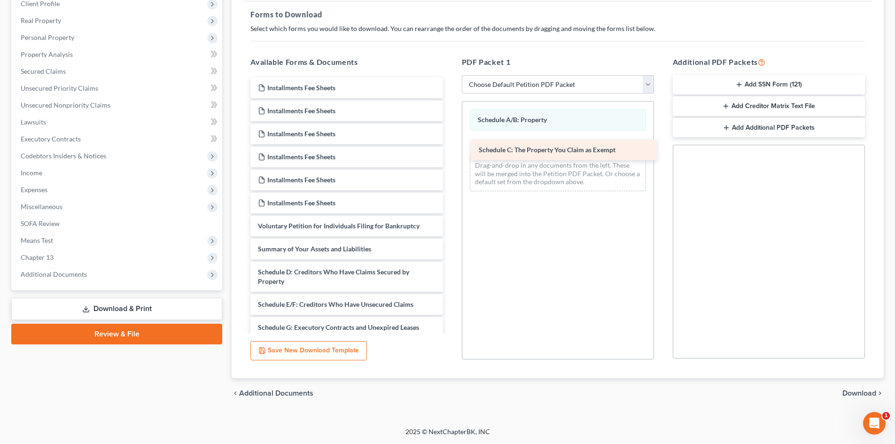
drag, startPoint x: 343, startPoint y: 272, endPoint x: 563, endPoint y: 150, distance: 251.5
click at [450, 150] on div "Schedule C: The Property You Claim as Exempt Installments Fee Sheets Installmen…" at bounding box center [346, 331] width 207 height 509
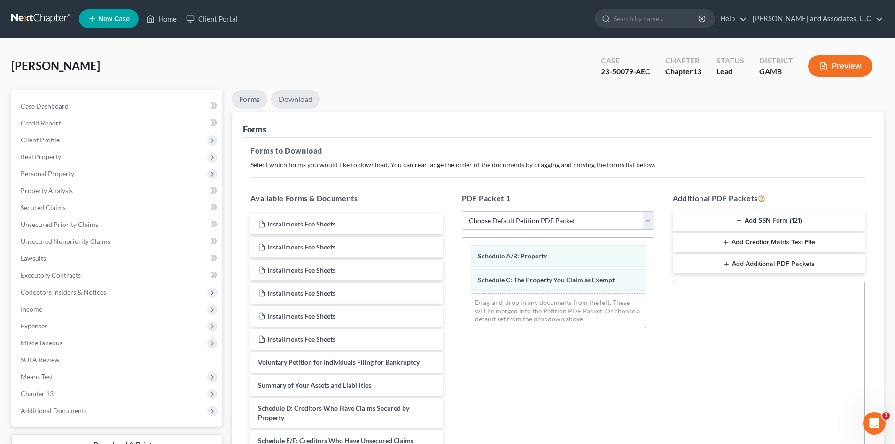
click at [297, 100] on link "Download" at bounding box center [295, 99] width 49 height 18
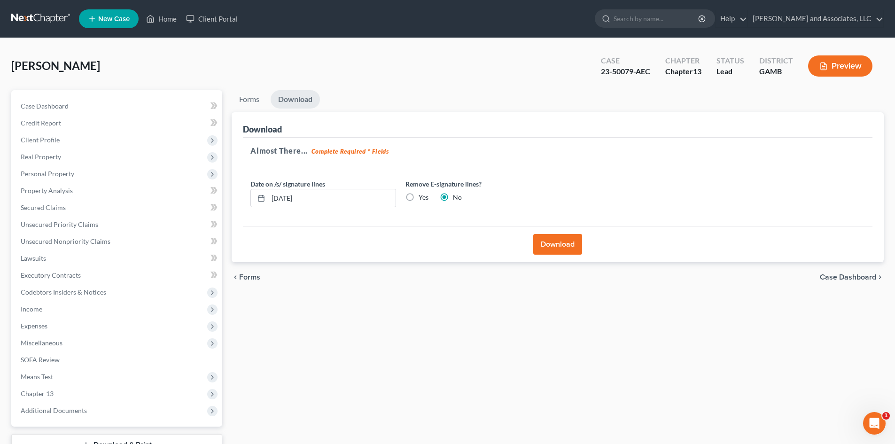
click at [554, 245] on button "Download" at bounding box center [557, 244] width 49 height 21
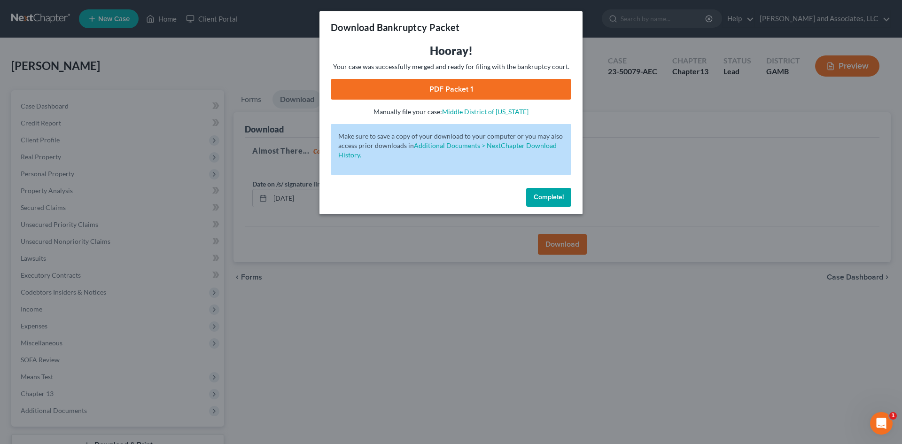
click at [467, 90] on link "PDF Packet 1" at bounding box center [451, 89] width 240 height 21
click at [463, 87] on link "PDF Packet 1" at bounding box center [451, 89] width 240 height 21
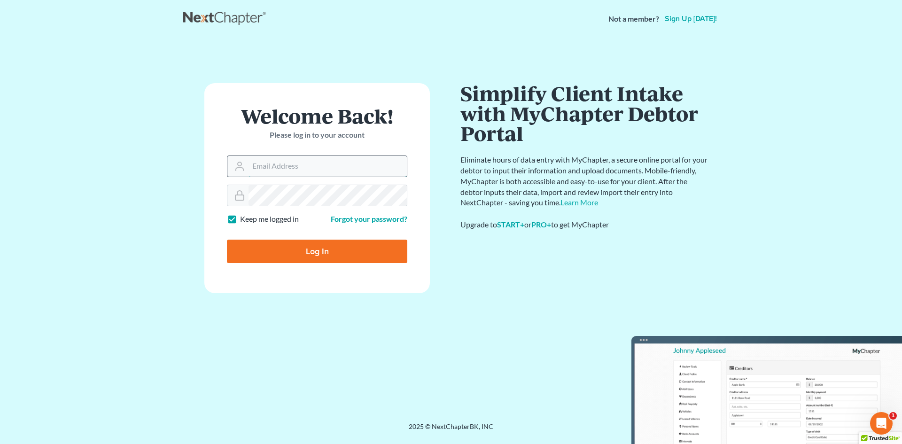
click at [267, 168] on input "Email Address" at bounding box center [327, 166] width 158 height 21
type input "rdanzy@arthurlwalker.com"
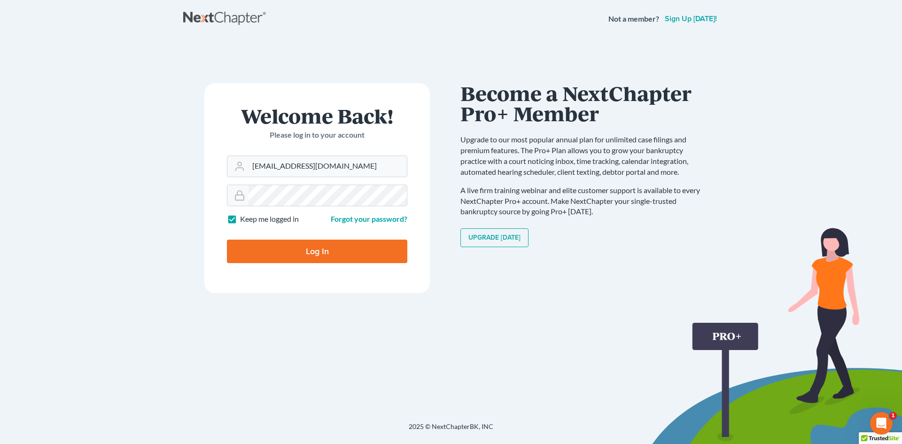
click at [317, 253] on input "Log In" at bounding box center [317, 251] width 180 height 23
type input "Thinking..."
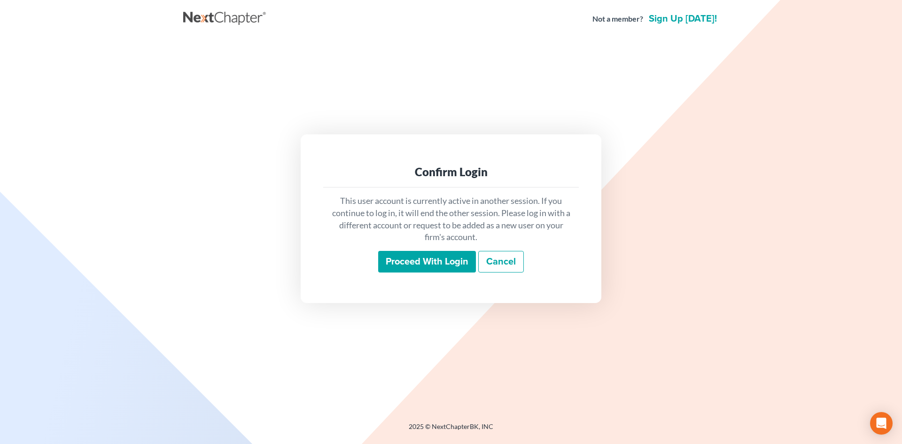
click at [432, 262] on input "Proceed with login" at bounding box center [427, 262] width 98 height 22
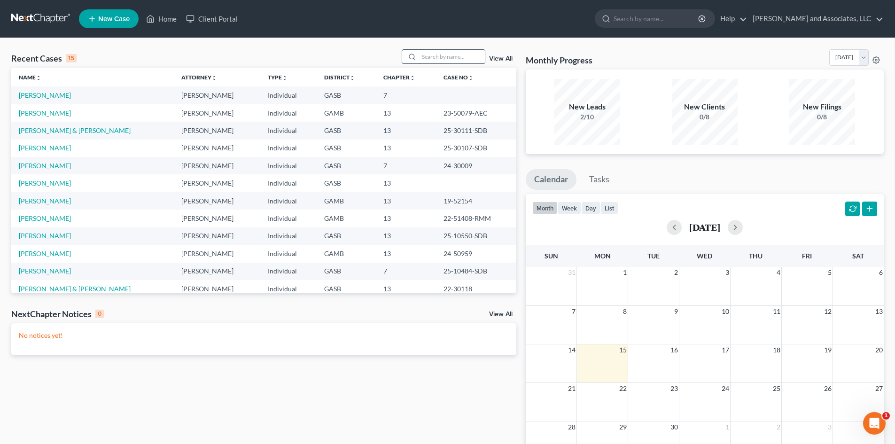
click at [432, 56] on input "search" at bounding box center [452, 57] width 66 height 14
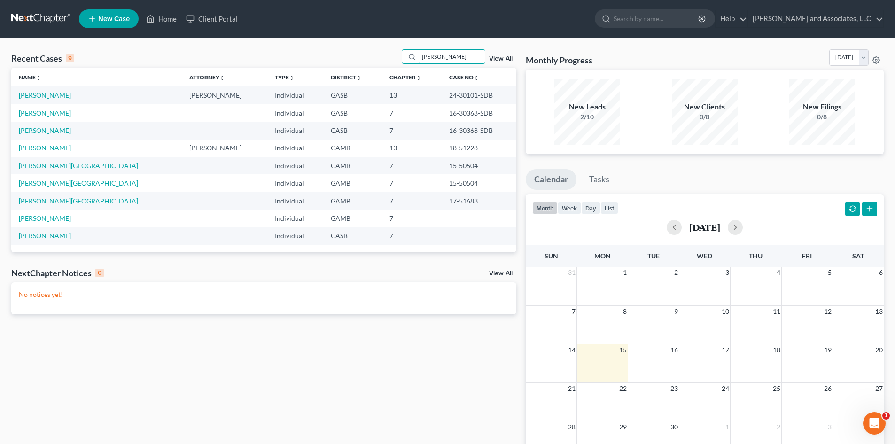
type input "norris"
click at [52, 166] on link "Norris, Shanice" at bounding box center [78, 166] width 119 height 8
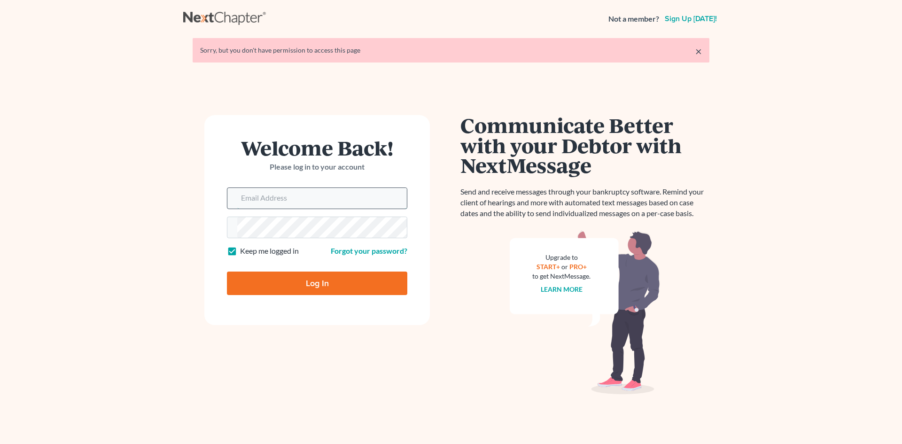
click at [284, 197] on input "Email Address" at bounding box center [322, 198] width 170 height 21
type input "[EMAIL_ADDRESS][DOMAIN_NAME]"
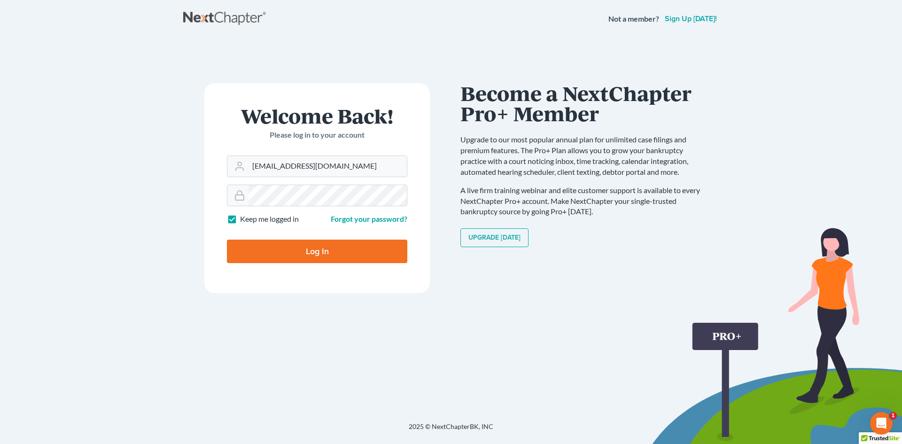
click at [327, 251] on input "Log In" at bounding box center [317, 251] width 180 height 23
type input "Thinking..."
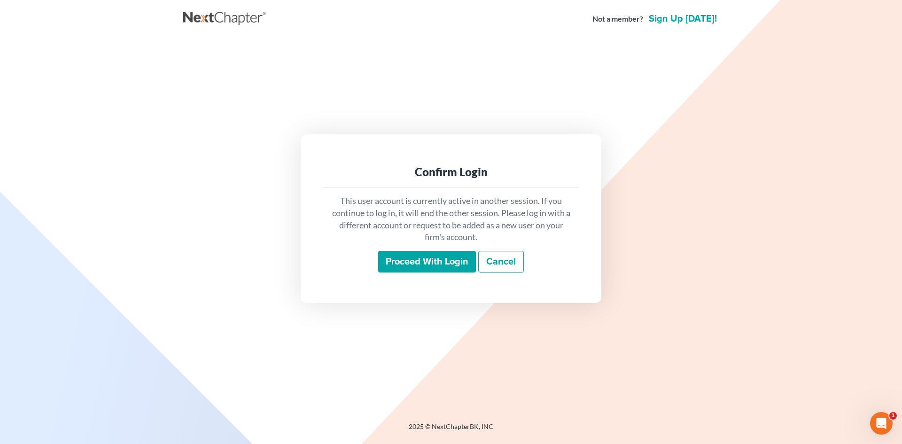
click at [422, 259] on input "Proceed with login" at bounding box center [427, 262] width 98 height 22
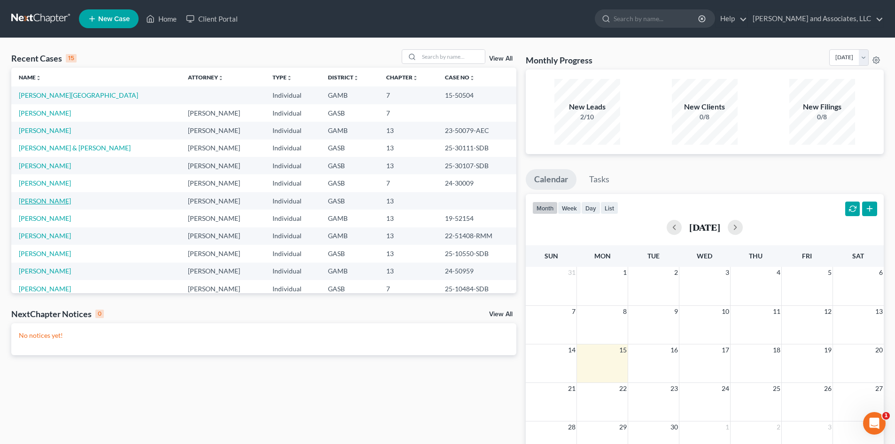
click at [56, 201] on link "[PERSON_NAME]" at bounding box center [45, 201] width 52 height 8
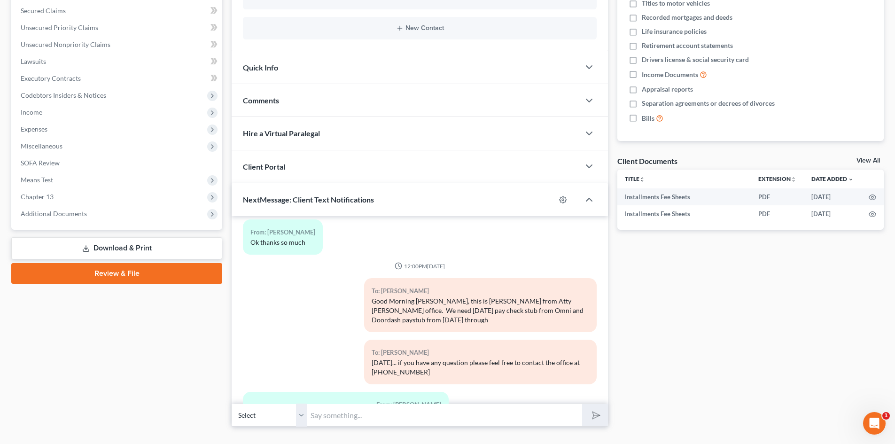
scroll to position [107, 0]
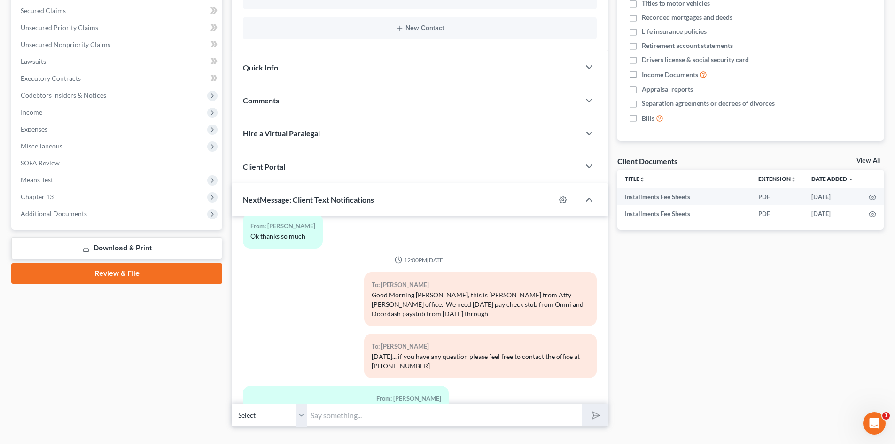
drag, startPoint x: 608, startPoint y: 343, endPoint x: 605, endPoint y: 355, distance: 12.2
click at [605, 355] on div "Updates & News × [US_STATE] [GEOGRAPHIC_DATA] Notes Take a look at NextChapter'…" at bounding box center [420, 160] width 386 height 534
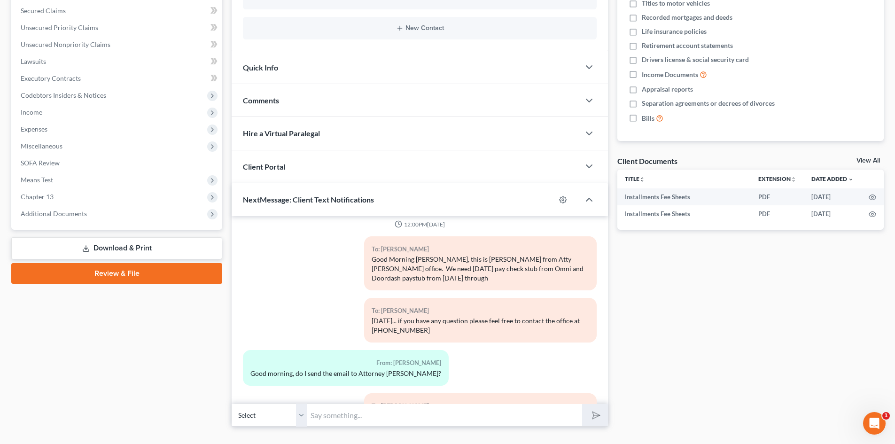
scroll to position [195, 0]
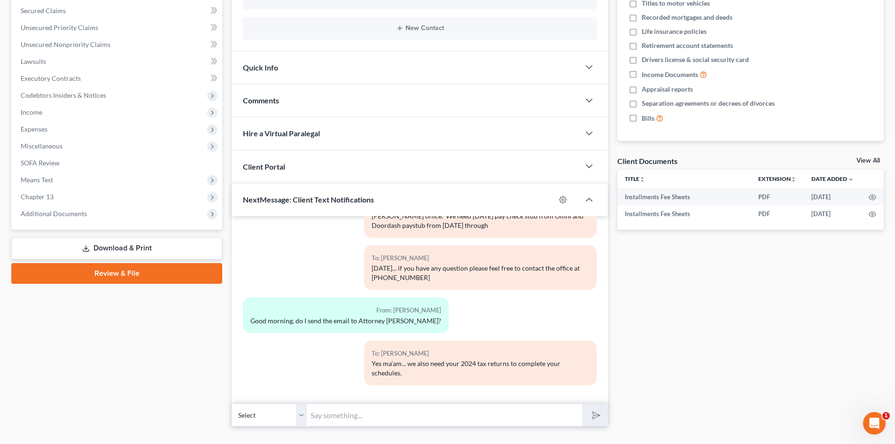
click at [321, 415] on input "text" at bounding box center [444, 414] width 275 height 23
type input "[PERSON_NAME], this is [PERSON_NAME] from Attorney [PERSON_NAME] Office, I am w…"
click at [582, 404] on button "submit" at bounding box center [595, 415] width 26 height 22
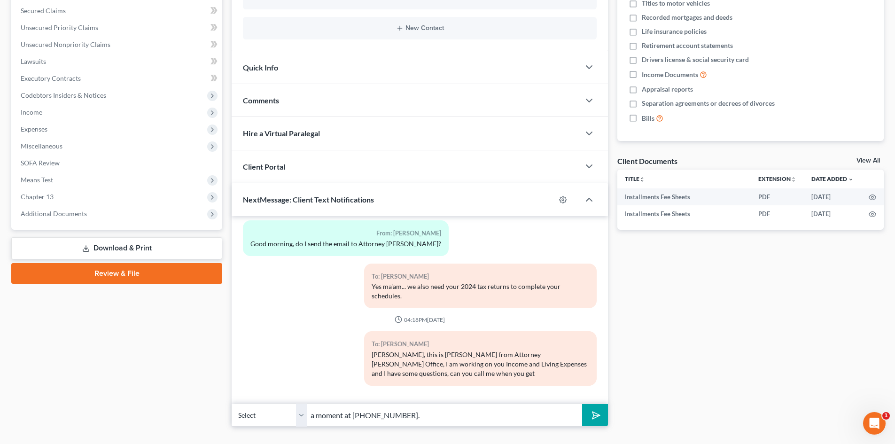
type input "a moment at [PHONE_NUMBER]."
click at [582, 404] on button "submit" at bounding box center [595, 415] width 26 height 22
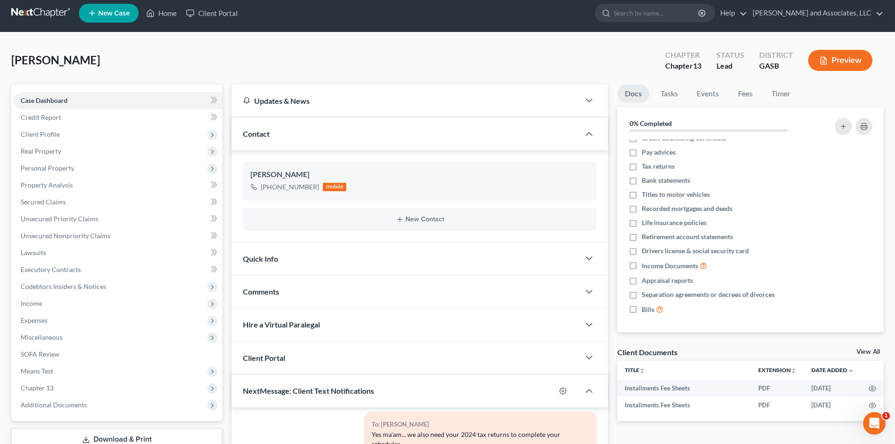
scroll to position [0, 0]
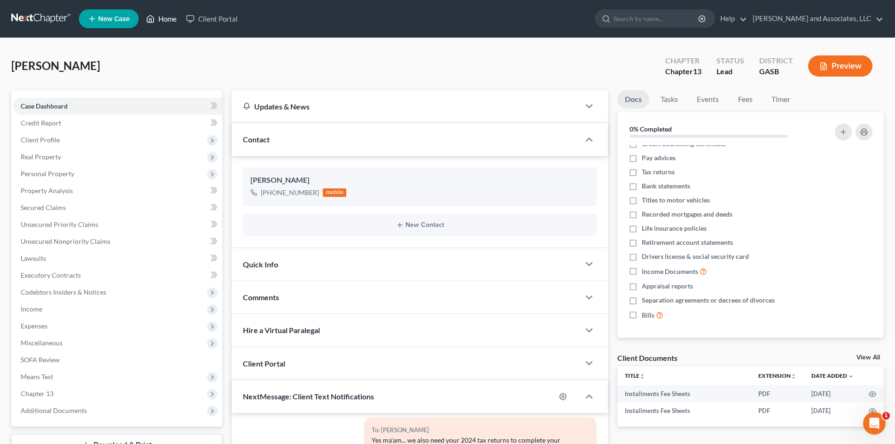
click at [172, 15] on link "Home" at bounding box center [161, 18] width 40 height 17
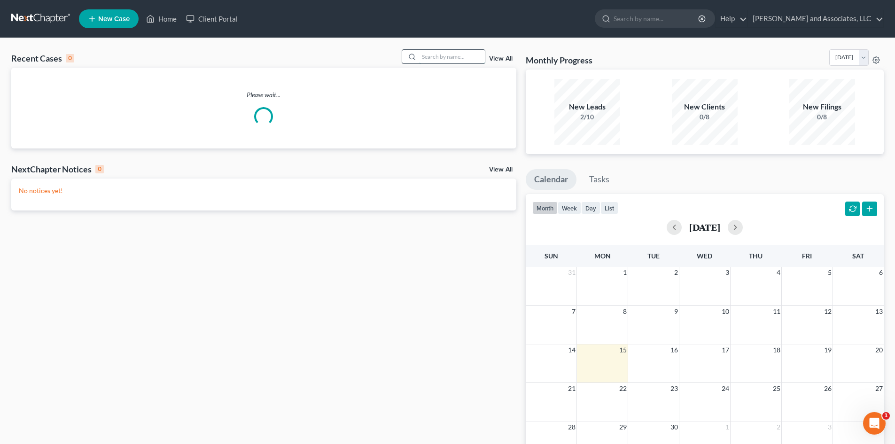
click at [437, 52] on input "search" at bounding box center [452, 57] width 66 height 14
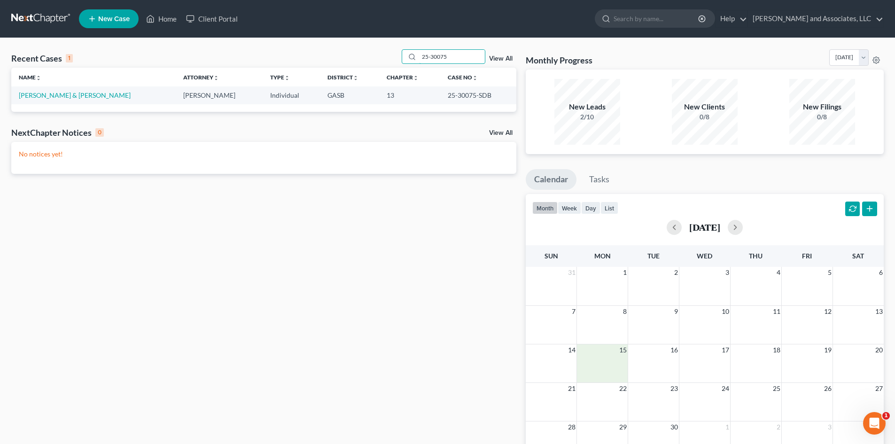
click at [596, 356] on div "14 15 16 17 18 19 20" at bounding box center [705, 350] width 358 height 13
type input "25-30075"
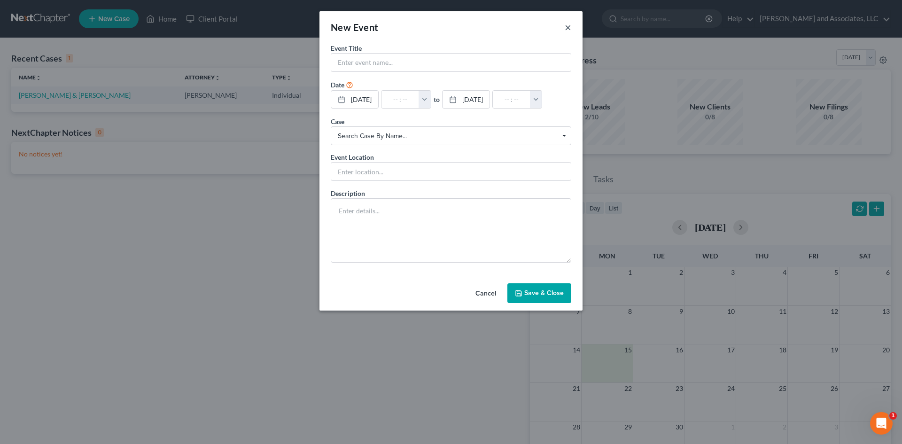
click at [570, 30] on button "×" at bounding box center [568, 27] width 7 height 11
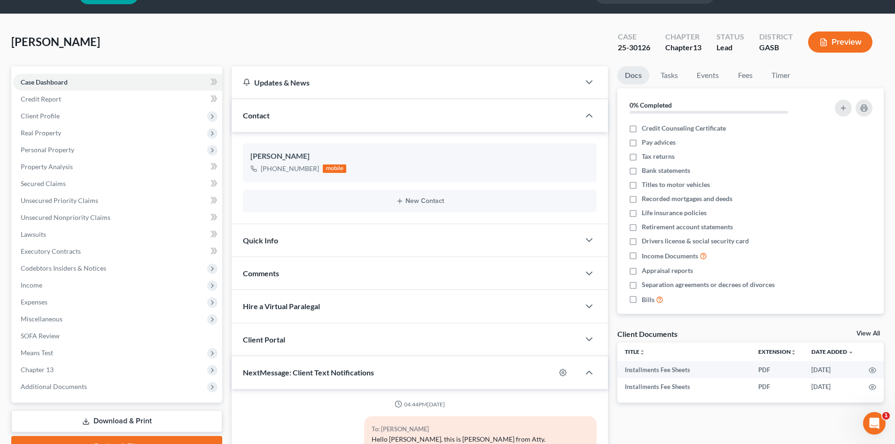
scroll to position [3, 0]
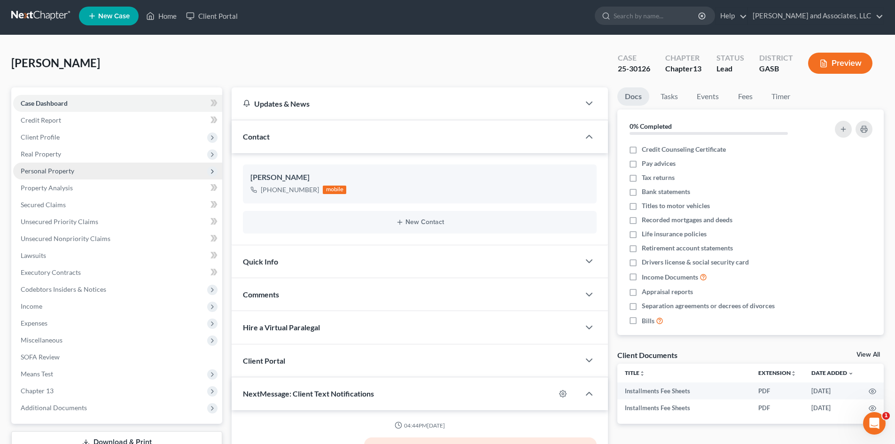
click at [57, 170] on span "Personal Property" at bounding box center [48, 171] width 54 height 8
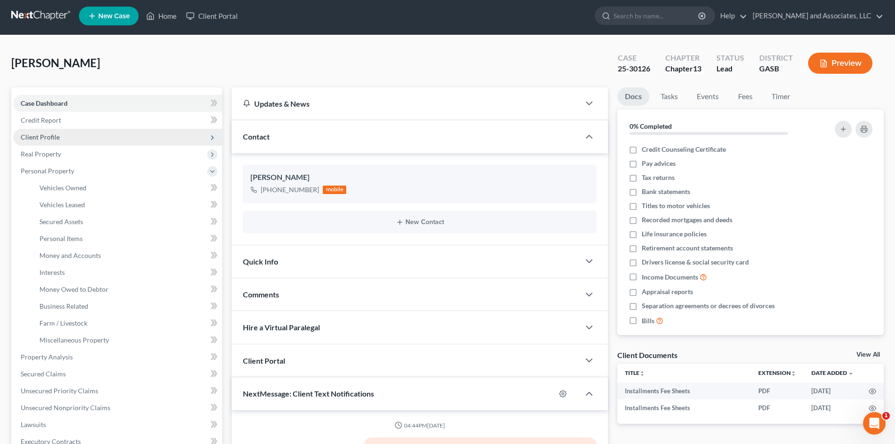
click at [46, 137] on span "Client Profile" at bounding box center [40, 137] width 39 height 8
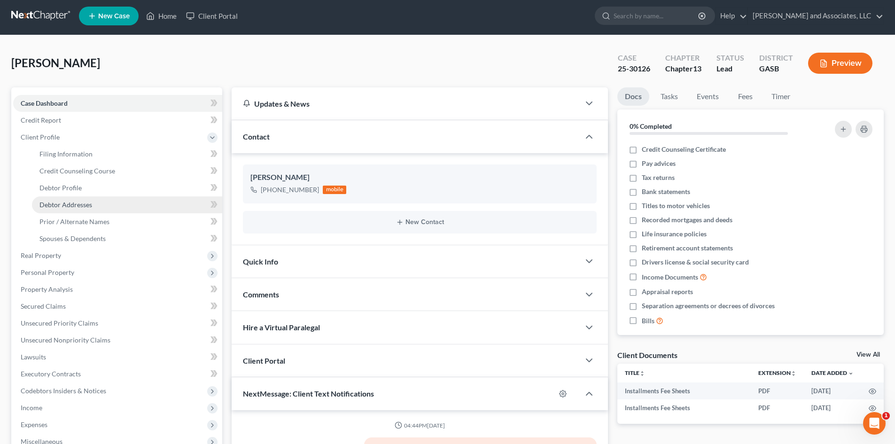
click at [76, 203] on span "Debtor Addresses" at bounding box center [65, 205] width 53 height 8
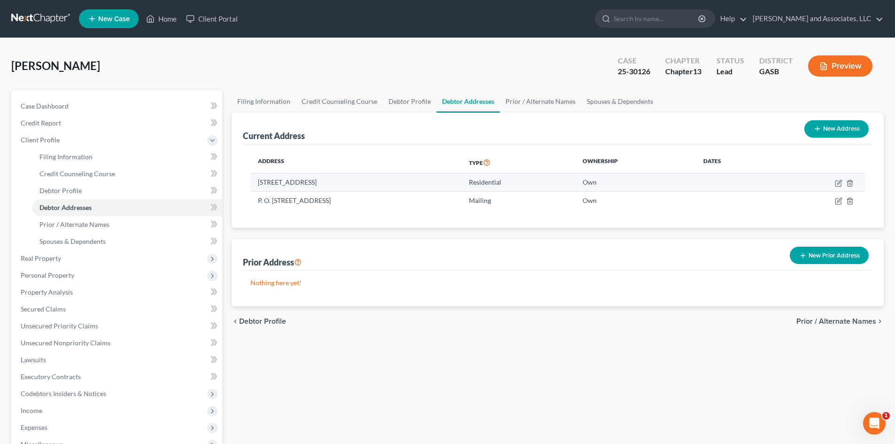
click at [403, 185] on td "[STREET_ADDRESS]" at bounding box center [355, 182] width 211 height 18
click at [842, 182] on icon "button" at bounding box center [839, 183] width 8 height 8
select select "10"
select select "0"
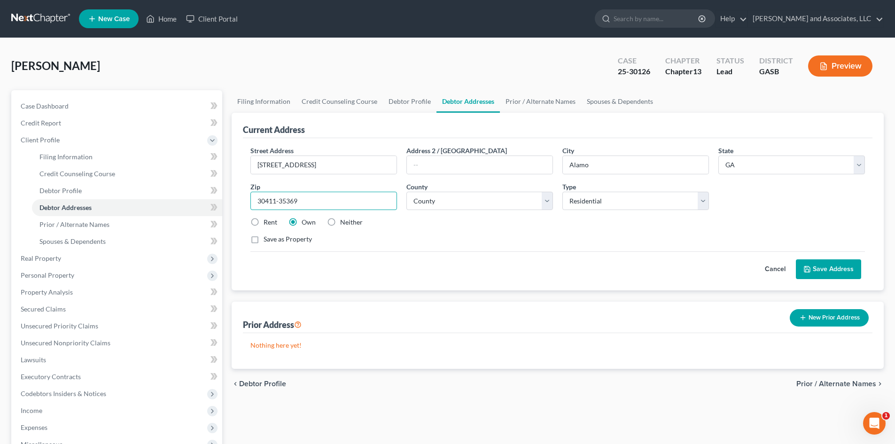
click at [298, 200] on input "30411-35369" at bounding box center [323, 201] width 147 height 19
type input "30411-3536"
click at [849, 269] on button "Save Address" at bounding box center [828, 269] width 65 height 20
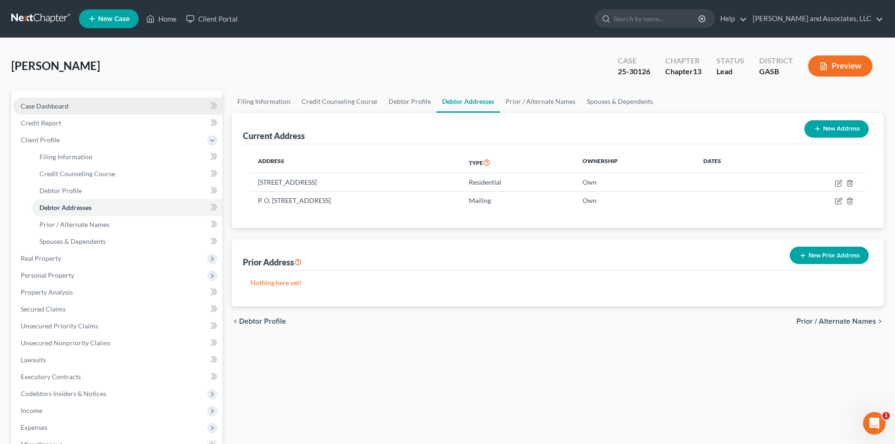
click at [68, 106] on link "Case Dashboard" at bounding box center [117, 106] width 209 height 17
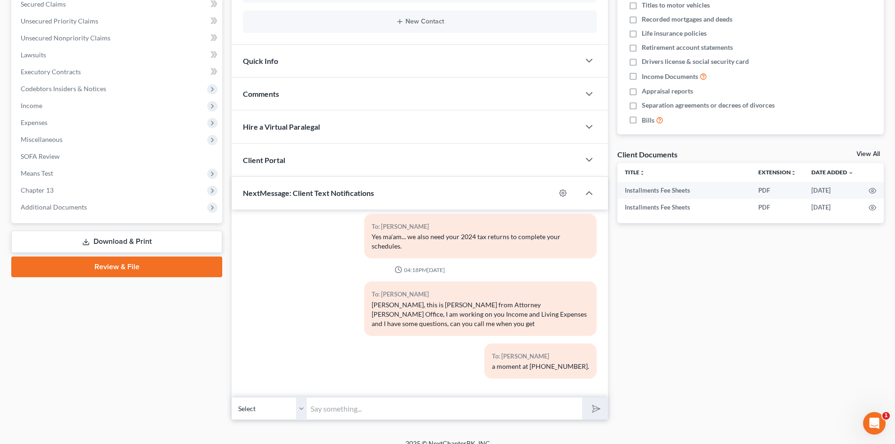
scroll to position [215, 0]
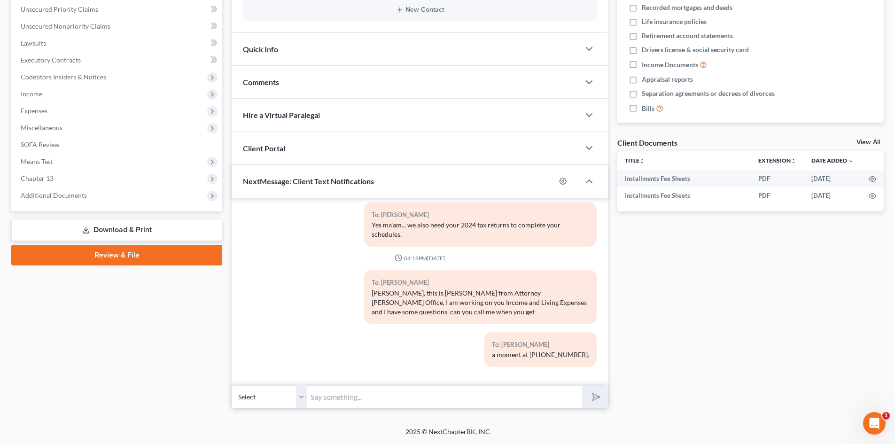
click at [304, 398] on select "Select [PHONE_NUMBER] - [PERSON_NAME]" at bounding box center [269, 396] width 75 height 23
click at [232, 385] on select "Select [PHONE_NUMBER] - [PERSON_NAME]" at bounding box center [269, 396] width 75 height 23
click at [322, 399] on input "text" at bounding box center [444, 396] width 275 height 23
click at [315, 396] on input "text" at bounding box center [444, 396] width 275 height 23
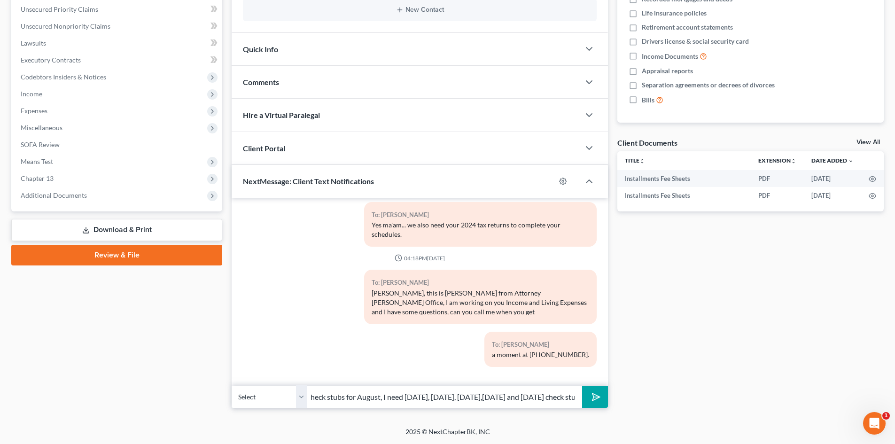
scroll to position [0, 241]
type input "[PERSON_NAME] this is [PERSON_NAME], I am sorry but we are missing check stubs …"
click at [594, 396] on icon "submit" at bounding box center [594, 396] width 13 height 13
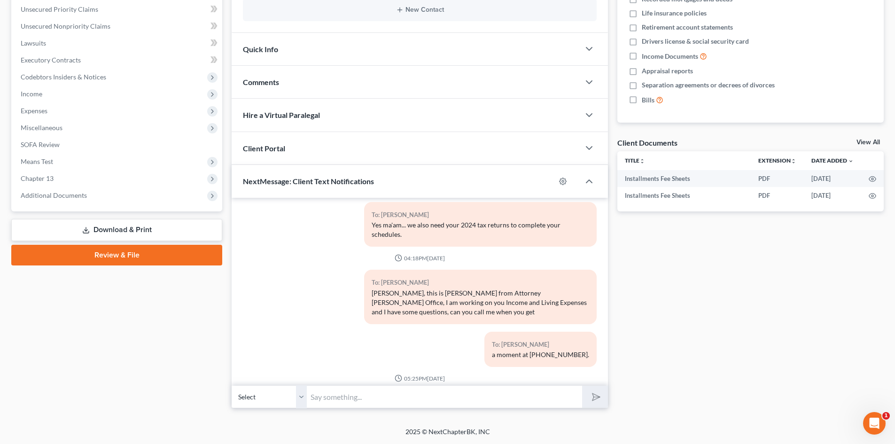
scroll to position [393, 0]
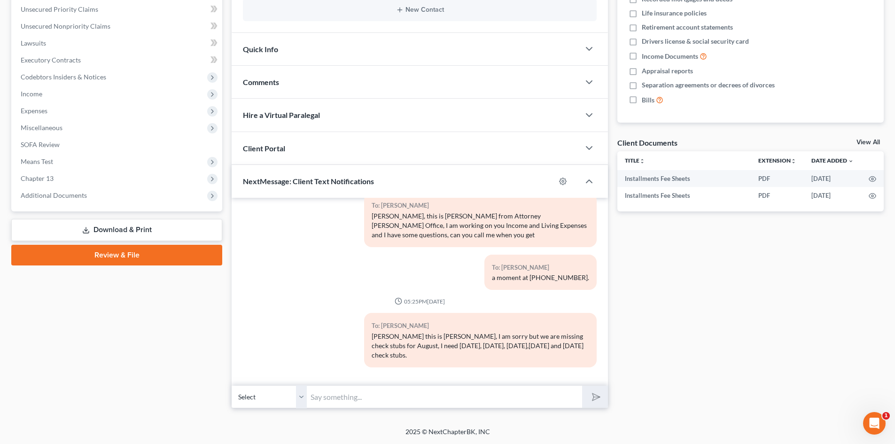
click at [323, 397] on input "text" at bounding box center [444, 396] width 275 height 23
type input "I have [DATE]."
click at [582, 386] on button "submit" at bounding box center [595, 397] width 26 height 22
